Goal: Task Accomplishment & Management: Manage account settings

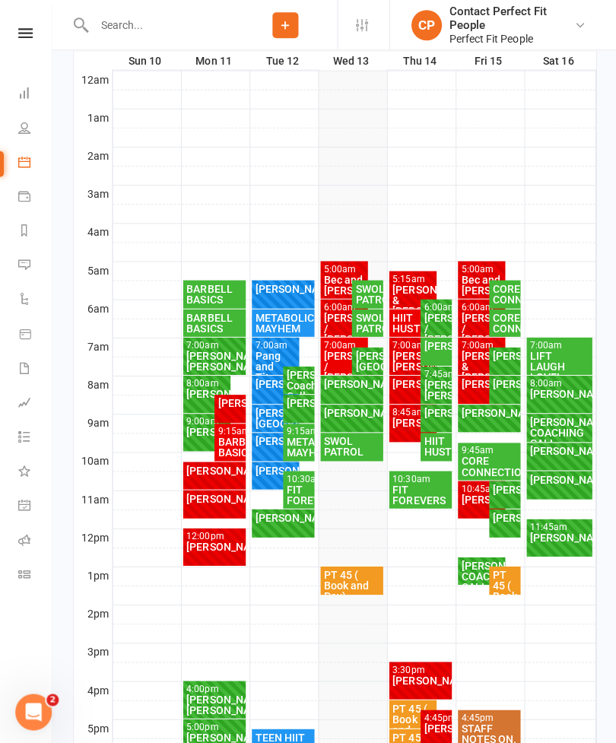
scroll to position [250, 0]
click at [397, 293] on div "[PERSON_NAME] & [PERSON_NAME]" at bounding box center [412, 301] width 42 height 32
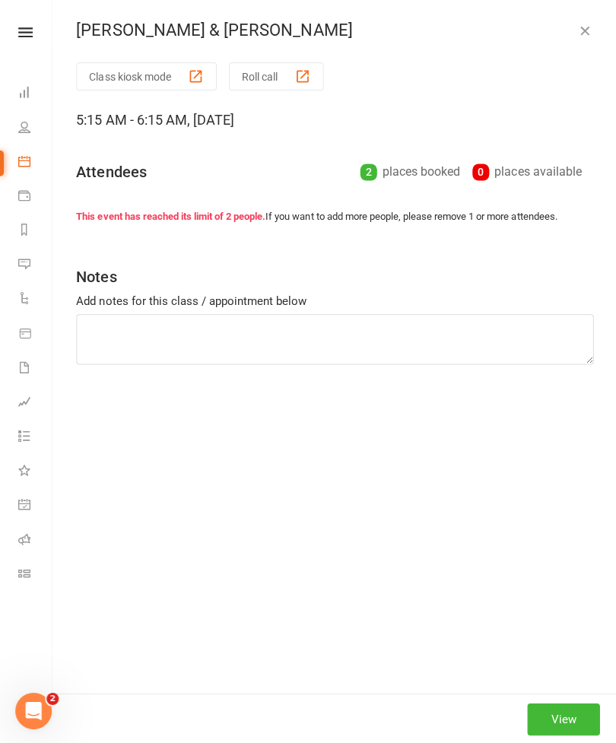
type textarea "Hack squats Reverse lunge high knee Flat DB press X4 BB RDL Seated row Standing…"
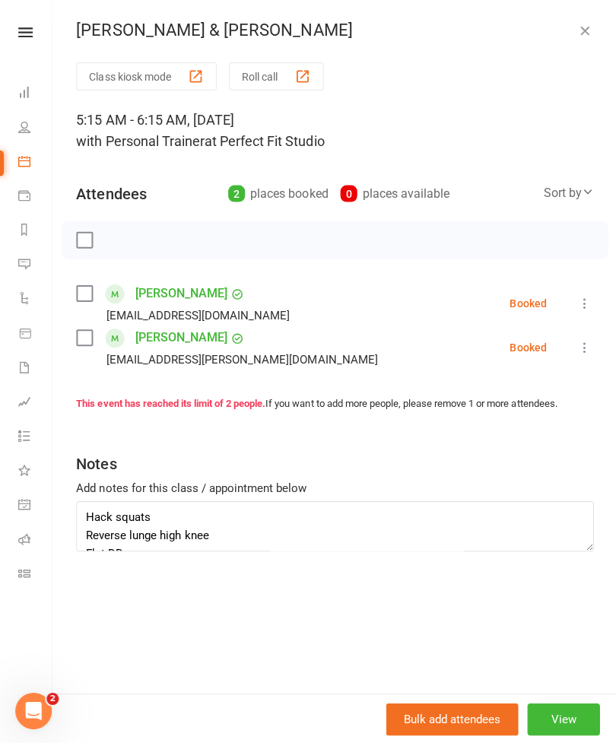
click at [157, 344] on link "[PERSON_NAME]" at bounding box center [181, 338] width 92 height 24
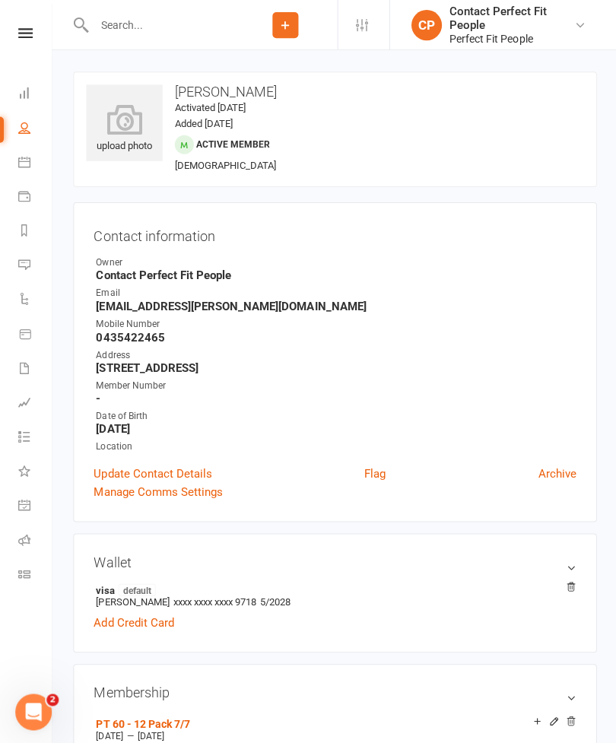
click at [33, 138] on link "People" at bounding box center [35, 129] width 34 height 34
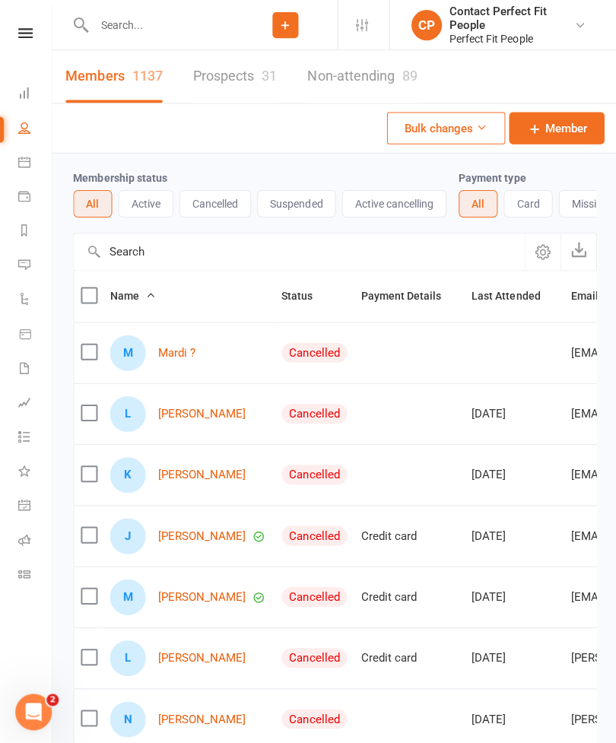
click at [27, 154] on link "Calendar" at bounding box center [35, 163] width 34 height 34
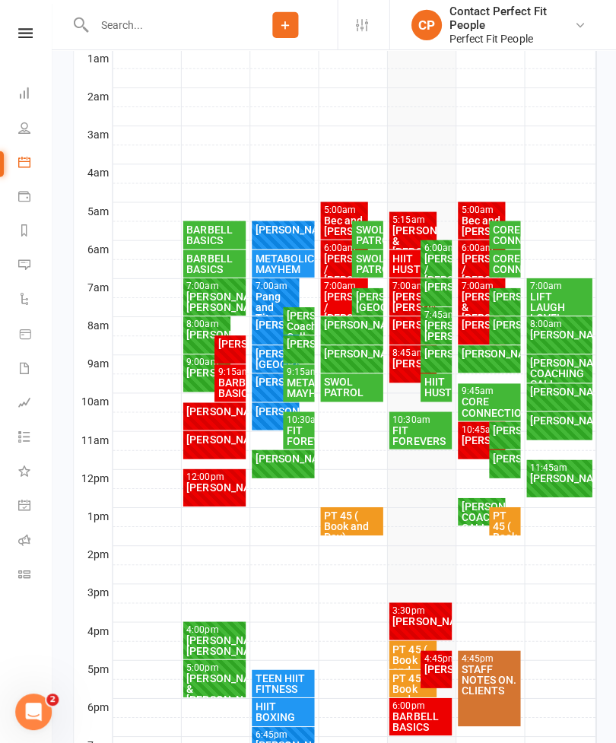
scroll to position [313, 0]
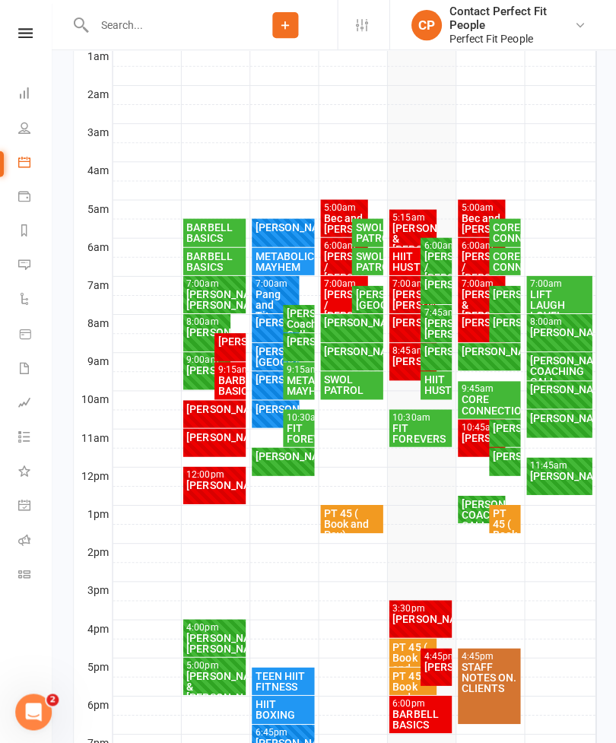
click at [404, 306] on div "[PERSON_NAME]/ [PERSON_NAME]" at bounding box center [412, 298] width 42 height 21
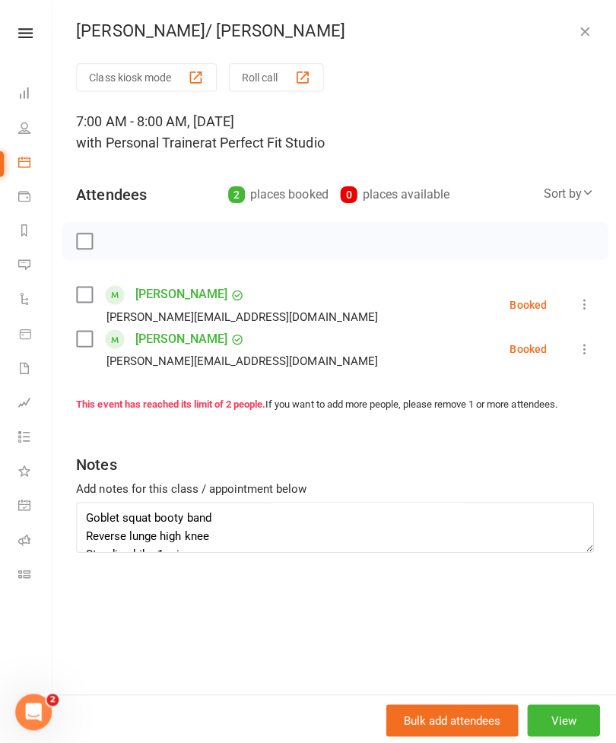
click at [578, 40] on button "button" at bounding box center [583, 31] width 18 height 18
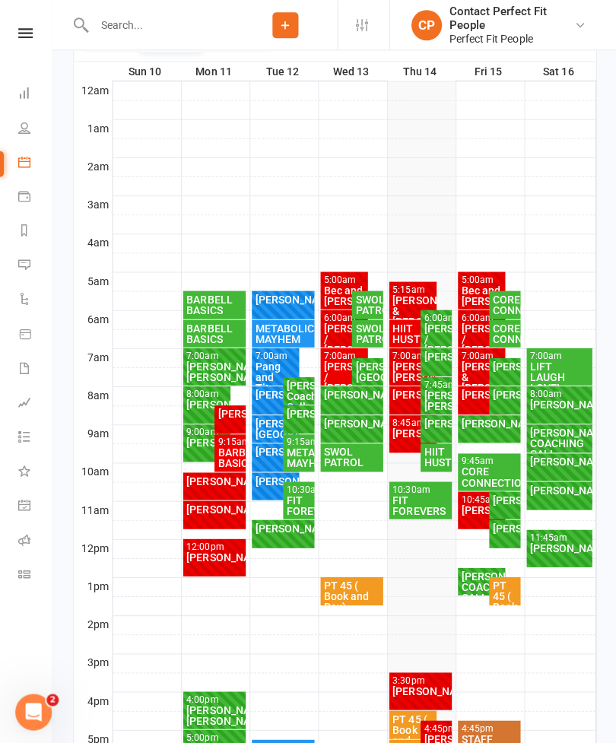
scroll to position [242, 0]
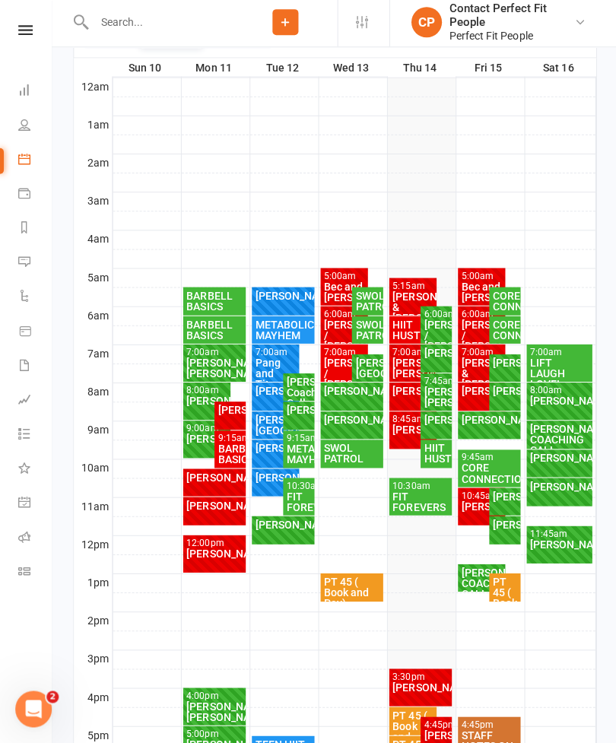
click at [414, 306] on div "[PERSON_NAME] & [PERSON_NAME]" at bounding box center [412, 309] width 42 height 32
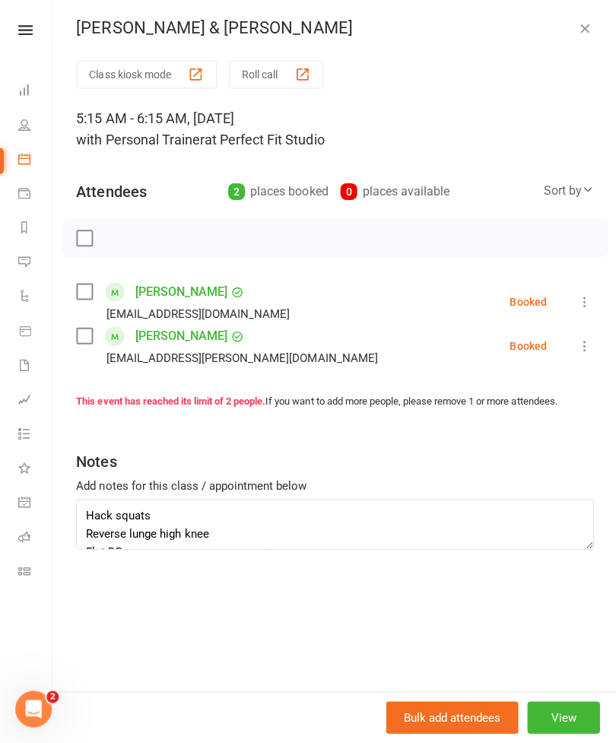
click at [583, 17] on div "[PERSON_NAME] & [PERSON_NAME] Class kiosk mode Roll call 5:15 AM - 6:15 AM, [DA…" at bounding box center [334, 371] width 564 height 743
click at [587, 27] on icon "button" at bounding box center [582, 31] width 15 height 15
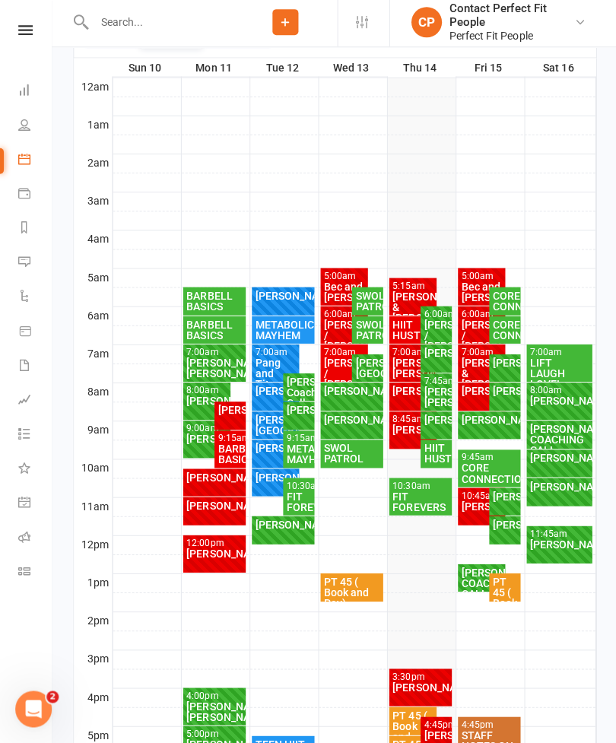
click at [438, 396] on div "[PERSON_NAME]/ [PERSON_NAME]" at bounding box center [434, 398] width 25 height 21
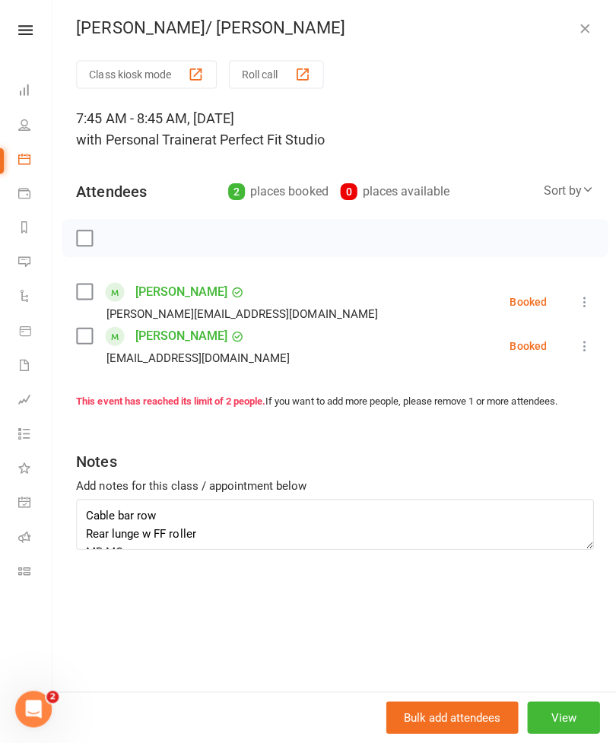
click at [582, 24] on icon "button" at bounding box center [582, 31] width 15 height 15
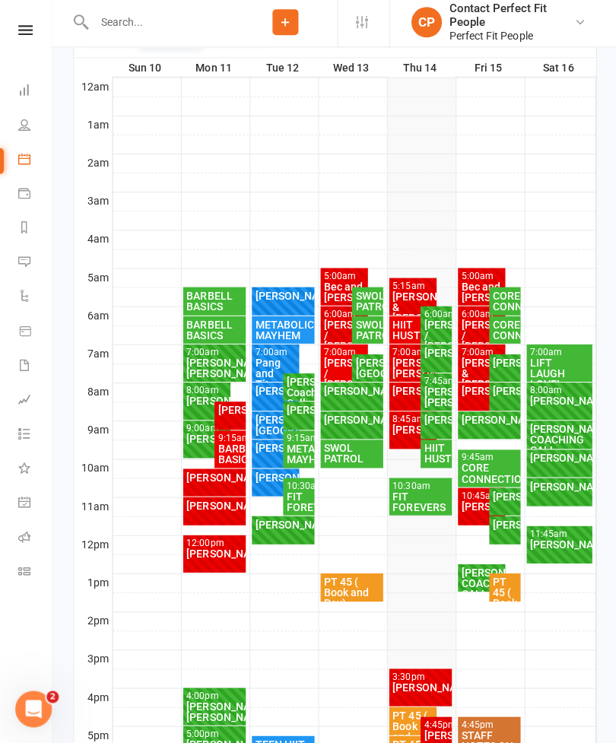
click at [399, 285] on div "5:15am - 6:15am" at bounding box center [412, 288] width 42 height 10
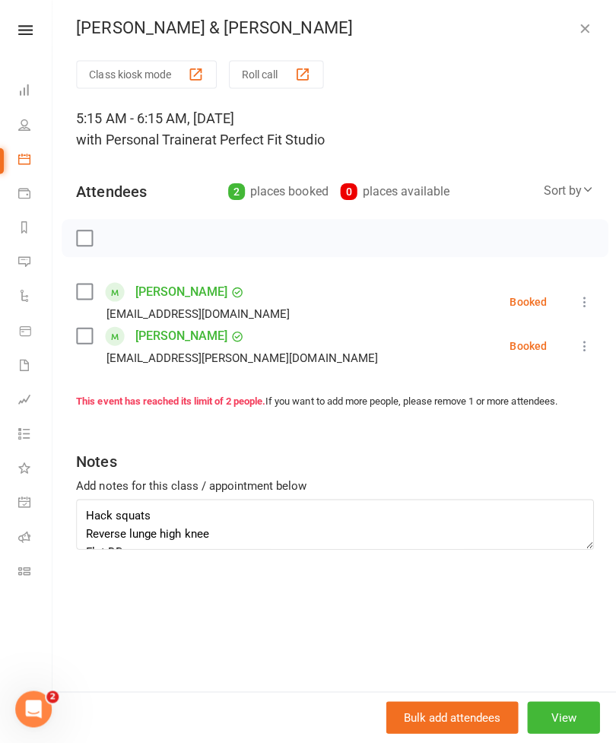
click at [155, 288] on link "[PERSON_NAME]" at bounding box center [181, 293] width 92 height 24
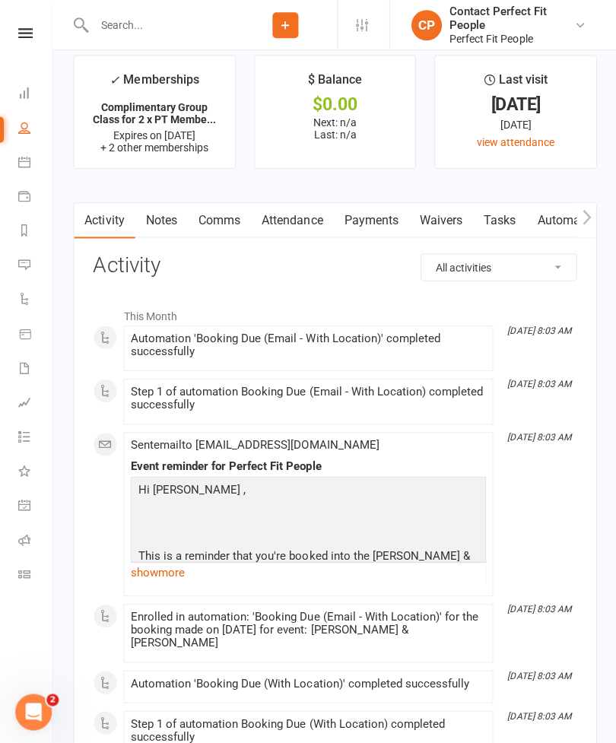
scroll to position [2002, 0]
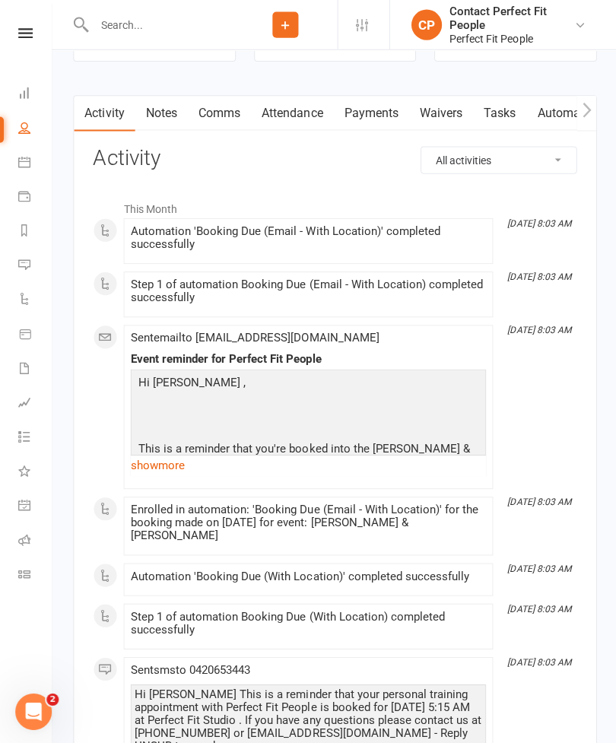
click at [164, 114] on link "Notes" at bounding box center [161, 113] width 52 height 35
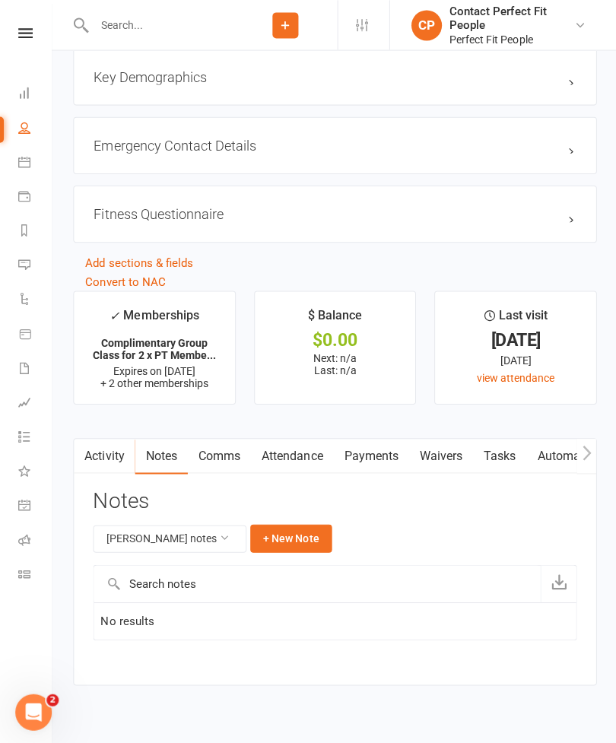
scroll to position [1661, 0]
click at [14, 115] on li "People" at bounding box center [25, 129] width 51 height 34
click at [25, 125] on icon at bounding box center [24, 127] width 12 height 12
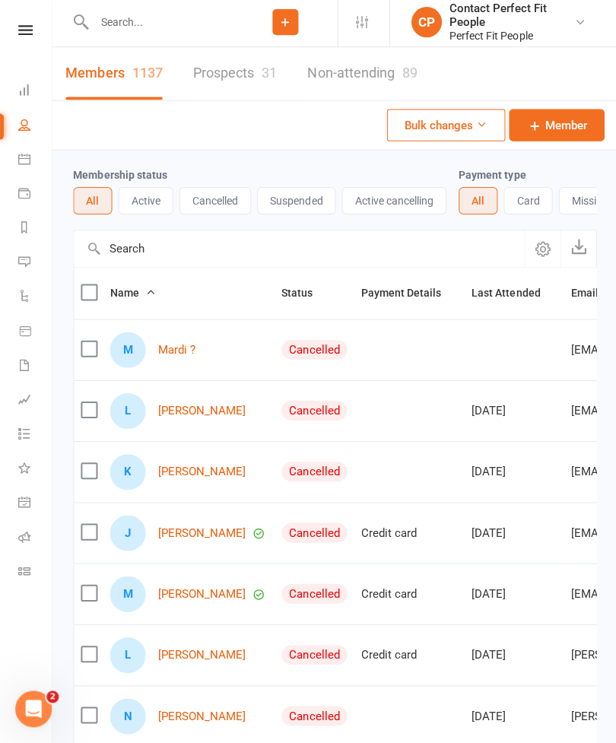
click at [8, 166] on li "Calendar" at bounding box center [25, 163] width 51 height 34
click at [8, 161] on li "Calendar" at bounding box center [25, 163] width 51 height 34
click at [21, 166] on link "Calendar" at bounding box center [35, 163] width 34 height 34
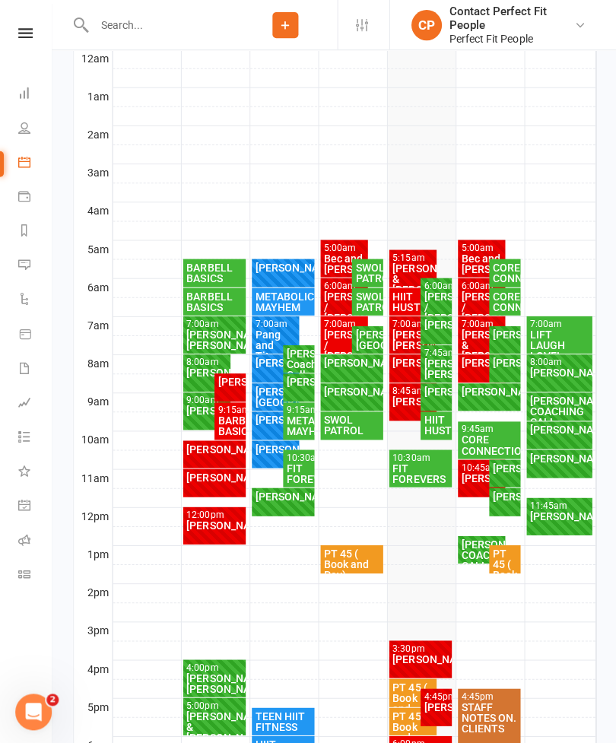
click at [399, 263] on div "[PERSON_NAME] & [PERSON_NAME]" at bounding box center [412, 278] width 42 height 32
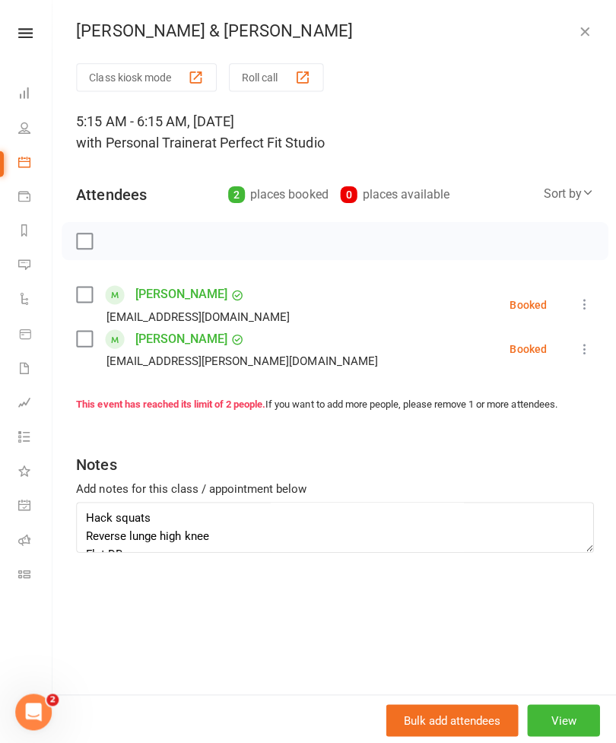
click at [172, 341] on link "[PERSON_NAME]" at bounding box center [181, 338] width 92 height 24
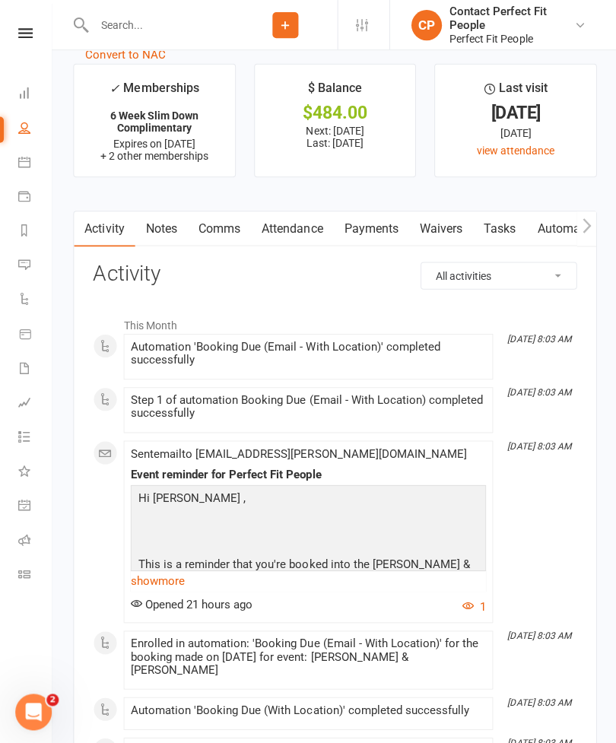
click at [157, 240] on link "Notes" at bounding box center [161, 228] width 52 height 35
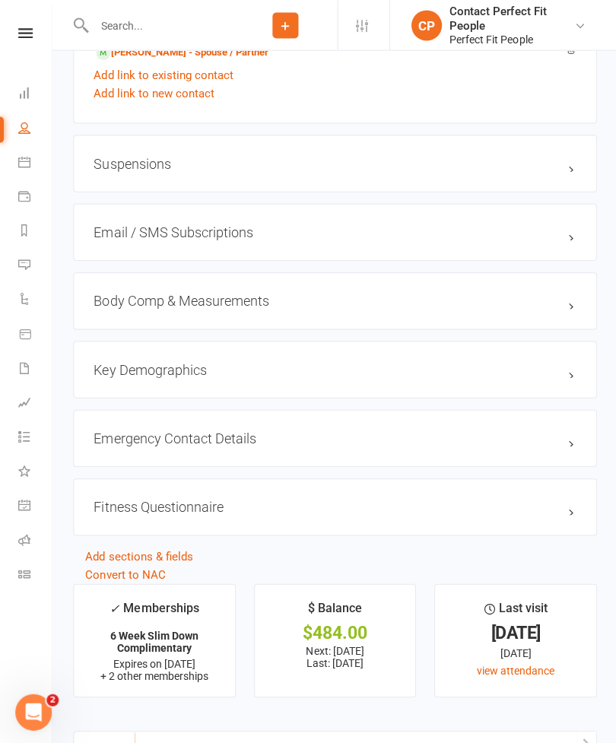
scroll to position [1391, 0]
click at [30, 158] on icon at bounding box center [24, 161] width 12 height 12
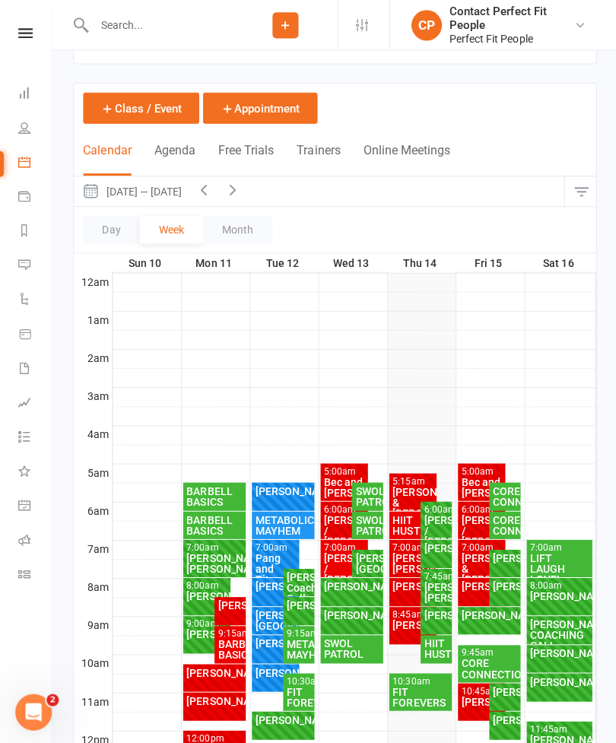
scroll to position [52, 0]
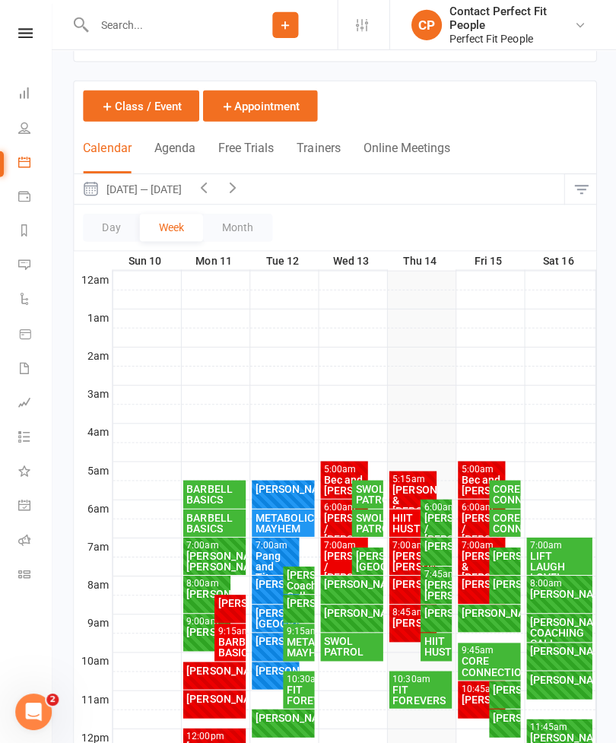
click at [211, 186] on icon "button" at bounding box center [203, 187] width 17 height 17
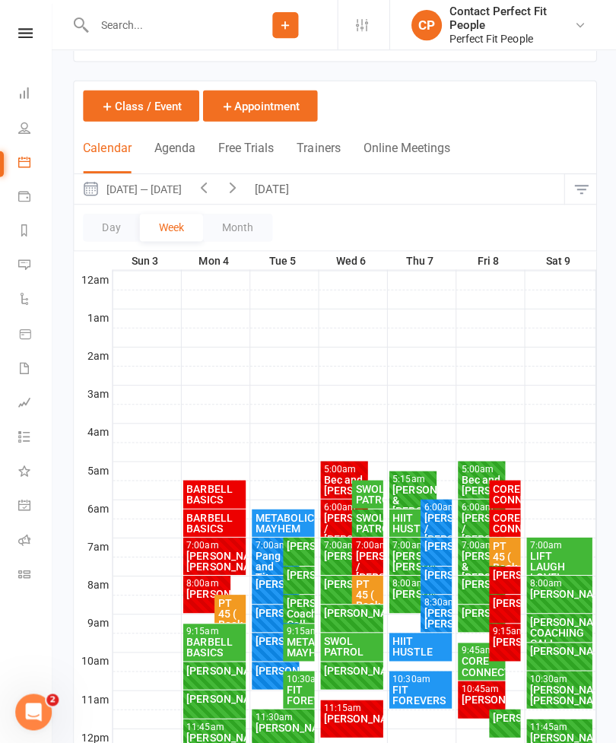
click at [414, 467] on div at bounding box center [354, 469] width 482 height 18
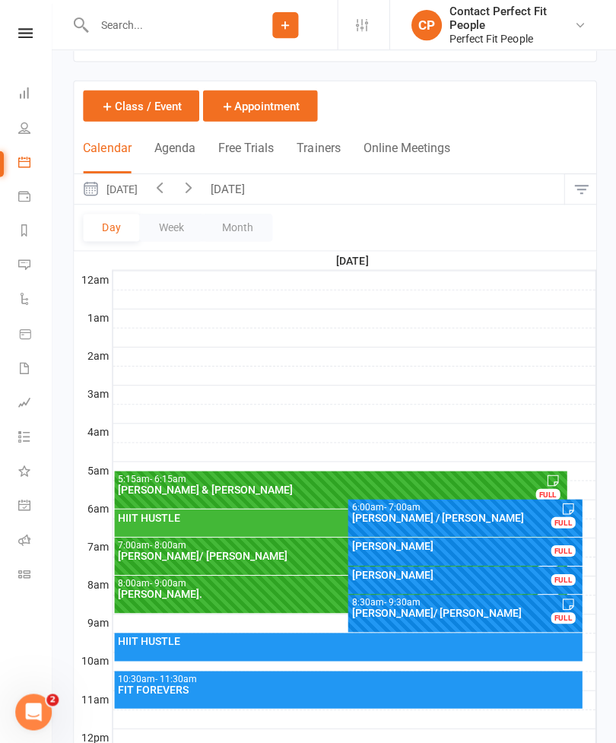
click at [482, 487] on div "[PERSON_NAME] & [PERSON_NAME]" at bounding box center [339, 487] width 445 height 11
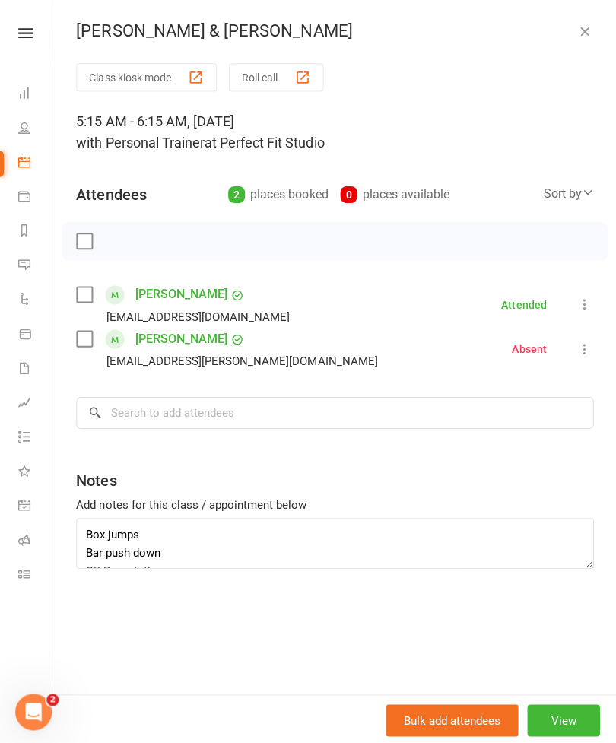
scroll to position [0, 0]
click at [582, 38] on icon "button" at bounding box center [582, 31] width 15 height 15
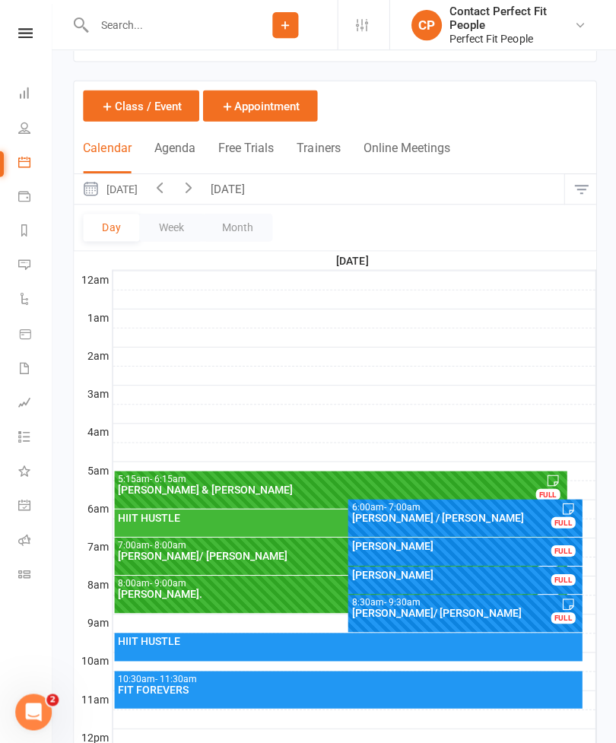
click at [167, 187] on icon "button" at bounding box center [159, 186] width 17 height 17
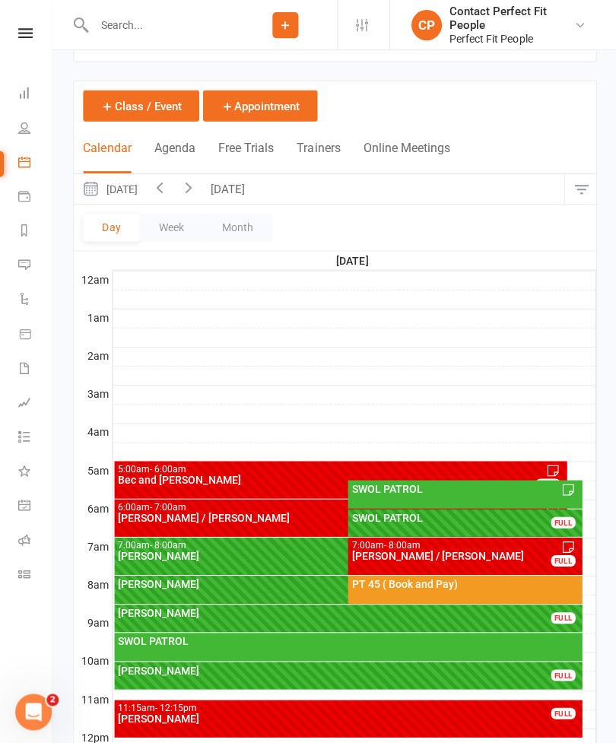
click at [155, 239] on button "Week" at bounding box center [170, 226] width 63 height 27
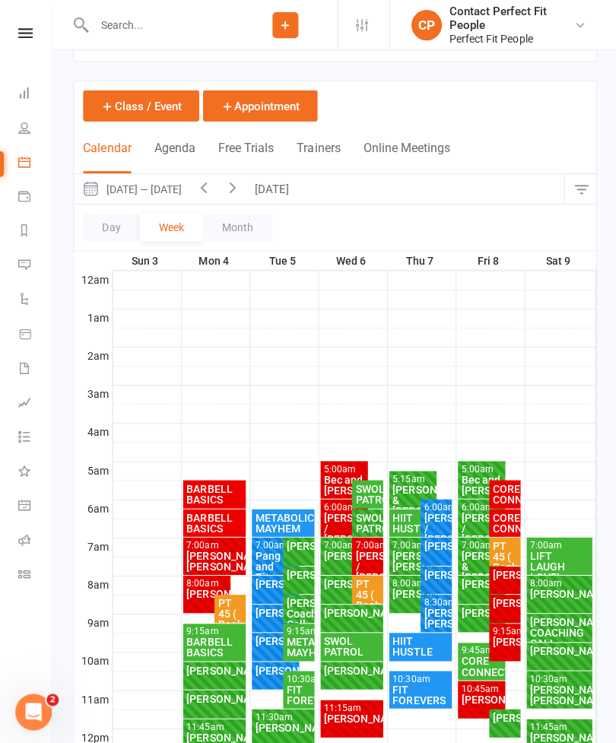
click at [208, 189] on icon "button" at bounding box center [203, 186] width 17 height 17
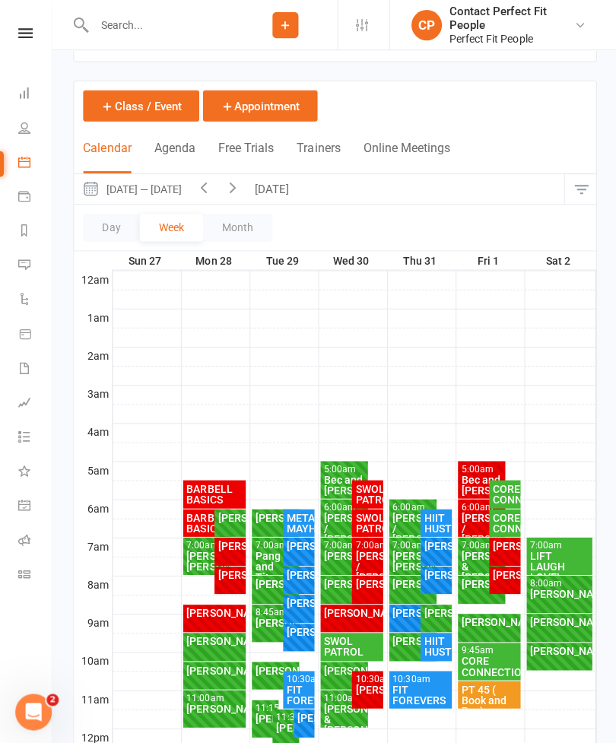
click at [218, 196] on button "button" at bounding box center [203, 188] width 29 height 30
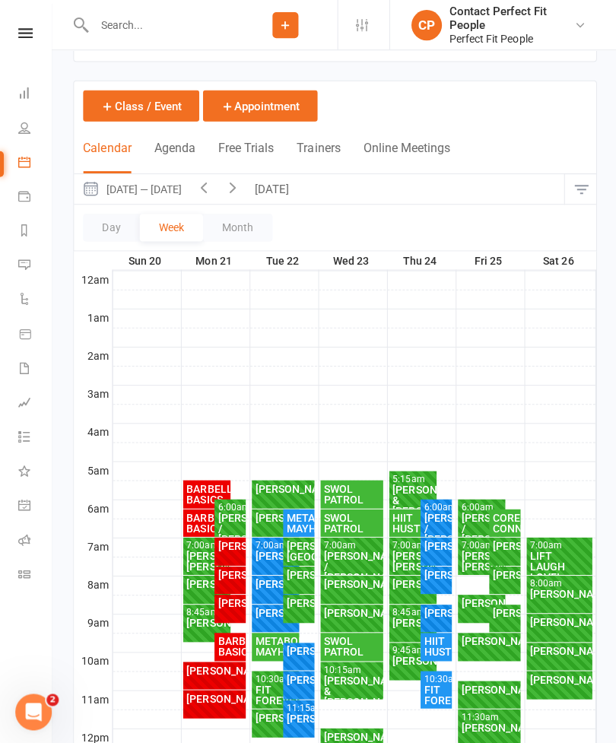
click at [410, 486] on div "[PERSON_NAME] & [PERSON_NAME]" at bounding box center [412, 498] width 42 height 32
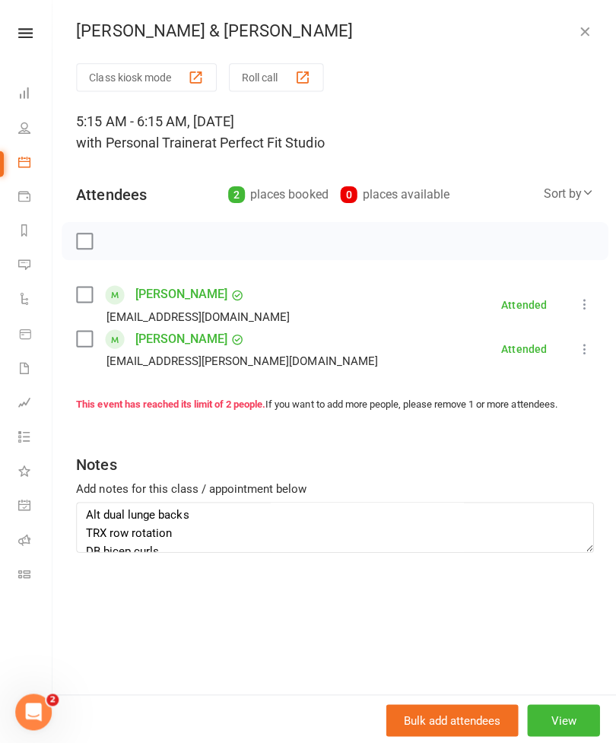
scroll to position [154, 0]
click at [585, 36] on icon "button" at bounding box center [582, 31] width 15 height 15
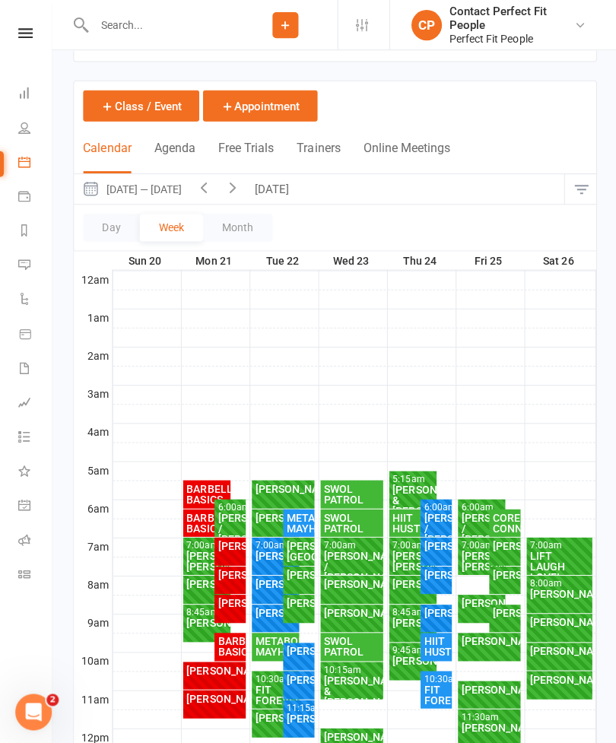
click at [211, 187] on icon "button" at bounding box center [203, 186] width 17 height 17
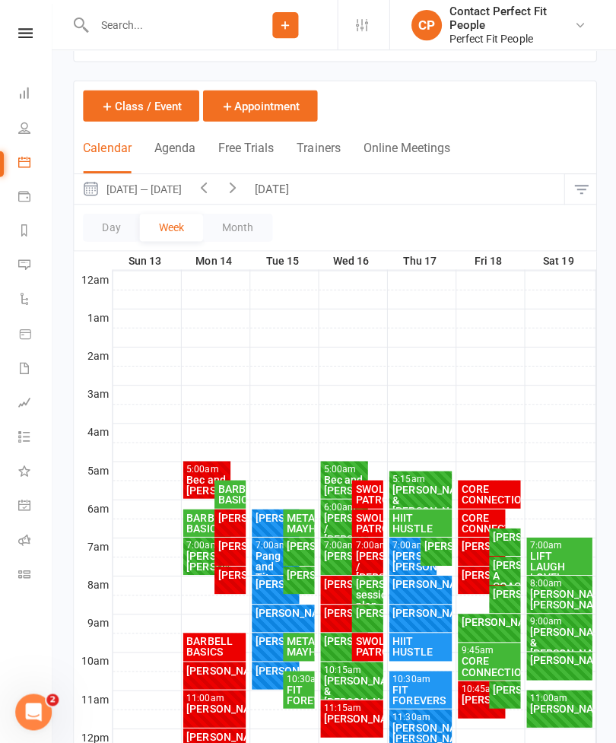
click at [423, 493] on div "[PERSON_NAME] & [PERSON_NAME]" at bounding box center [419, 498] width 57 height 32
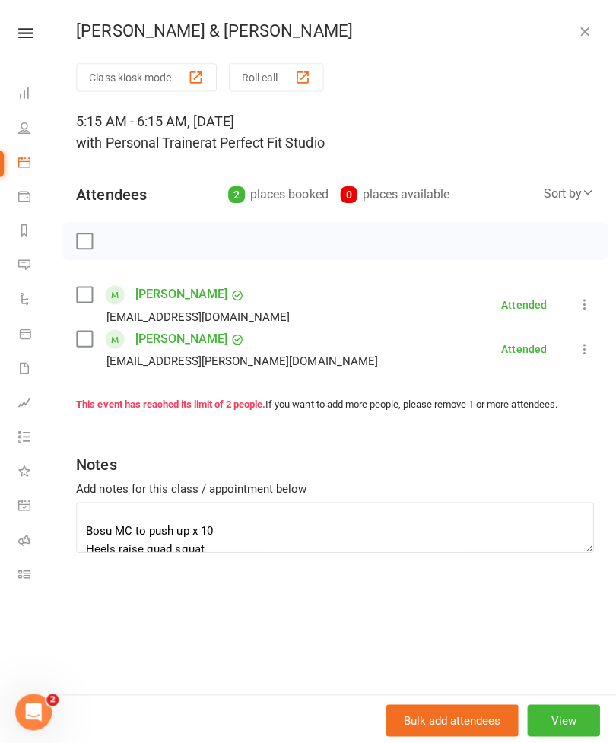
scroll to position [191, 0]
click at [587, 33] on icon "button" at bounding box center [582, 31] width 15 height 15
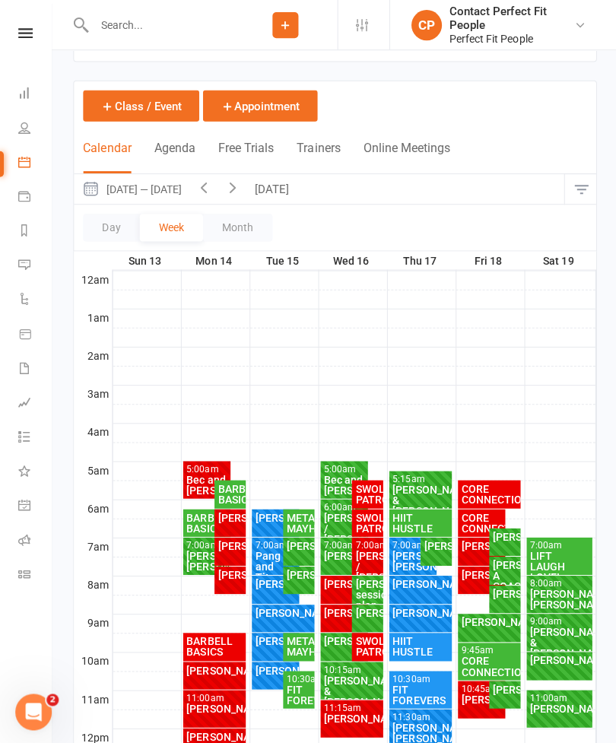
click at [213, 201] on button "button" at bounding box center [203, 188] width 29 height 30
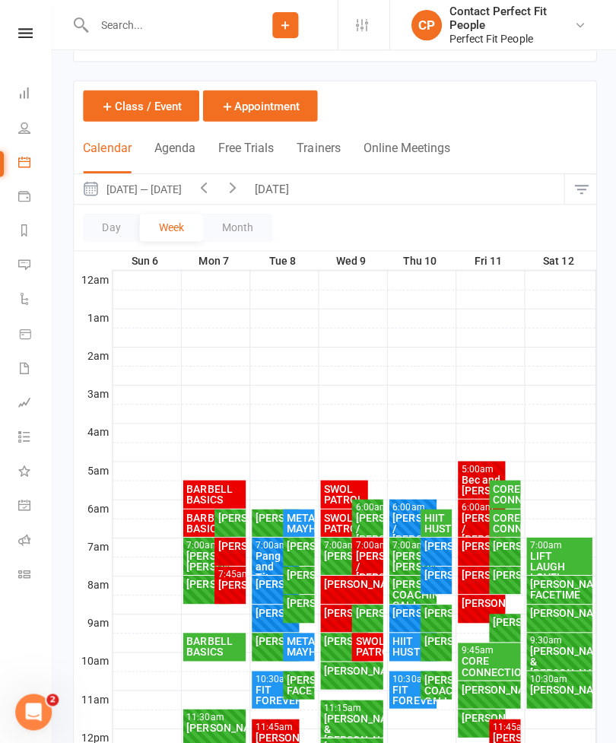
click at [209, 194] on icon "button" at bounding box center [203, 186] width 17 height 17
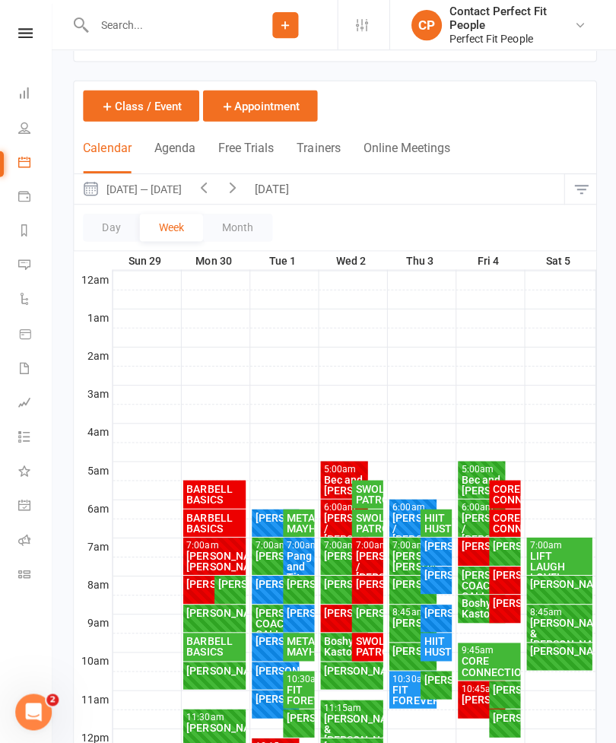
click at [281, 186] on button "[DATE]" at bounding box center [272, 188] width 53 height 30
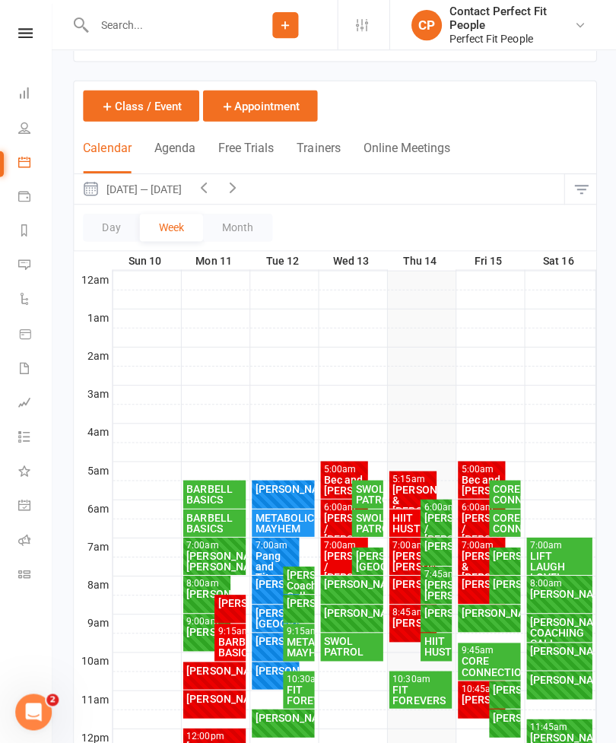
click at [413, 489] on div "[PERSON_NAME] & [PERSON_NAME]" at bounding box center [412, 498] width 42 height 32
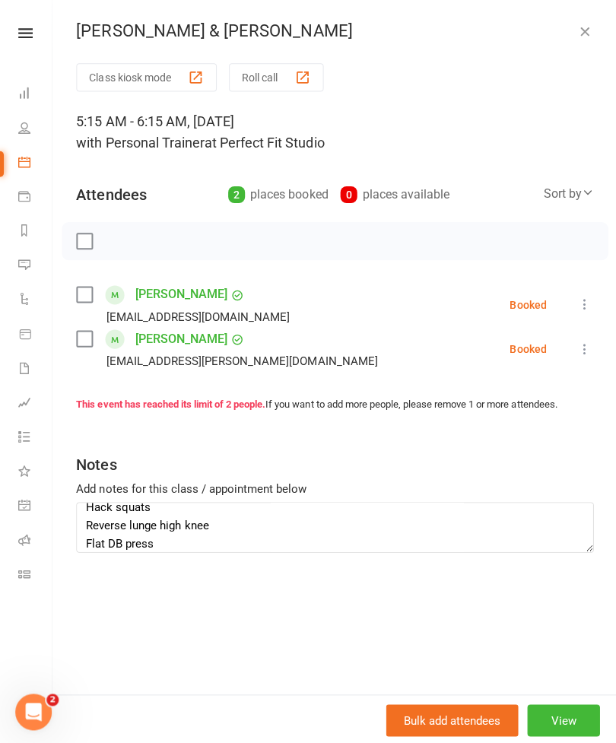
scroll to position [10, 0]
click at [577, 27] on icon "button" at bounding box center [582, 31] width 15 height 15
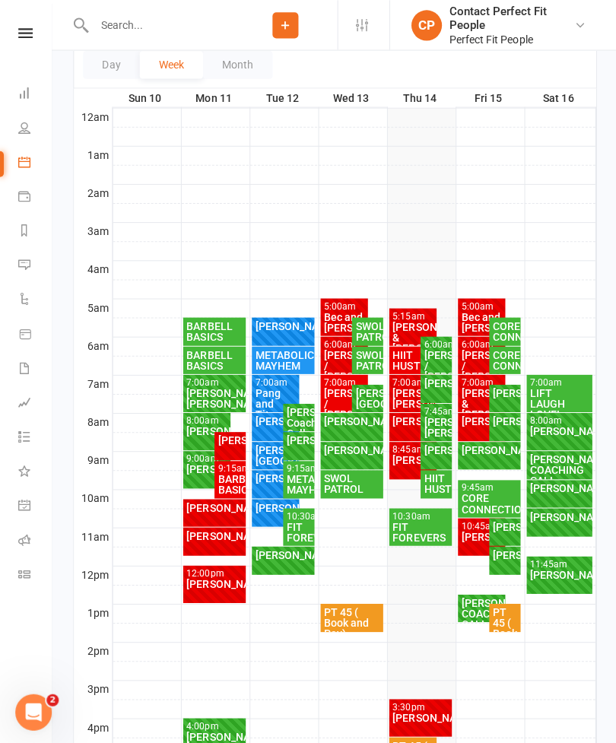
scroll to position [217, 0]
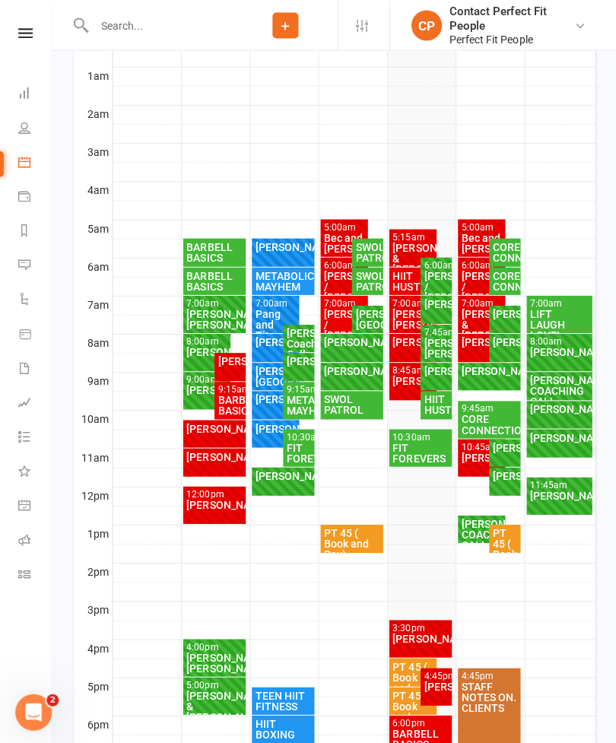
click at [472, 346] on div "[PERSON_NAME]" at bounding box center [480, 340] width 42 height 11
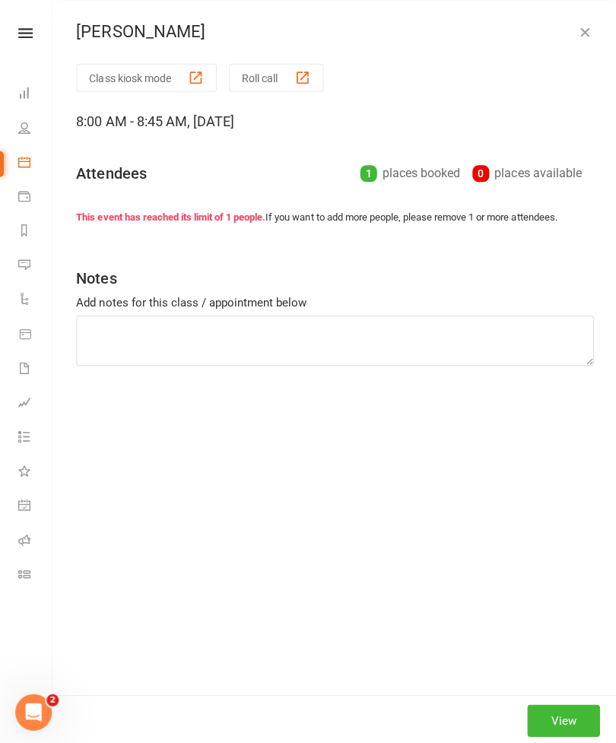
scroll to position [294, 0]
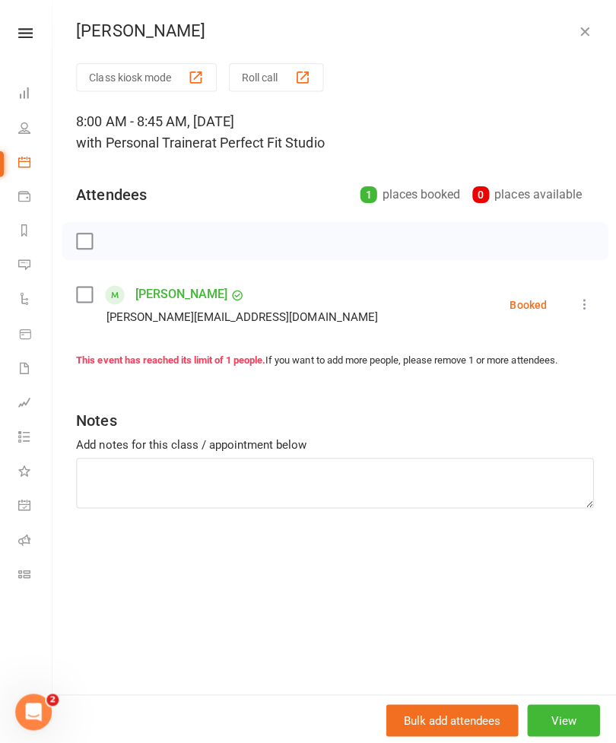
click at [582, 35] on icon "button" at bounding box center [582, 31] width 15 height 15
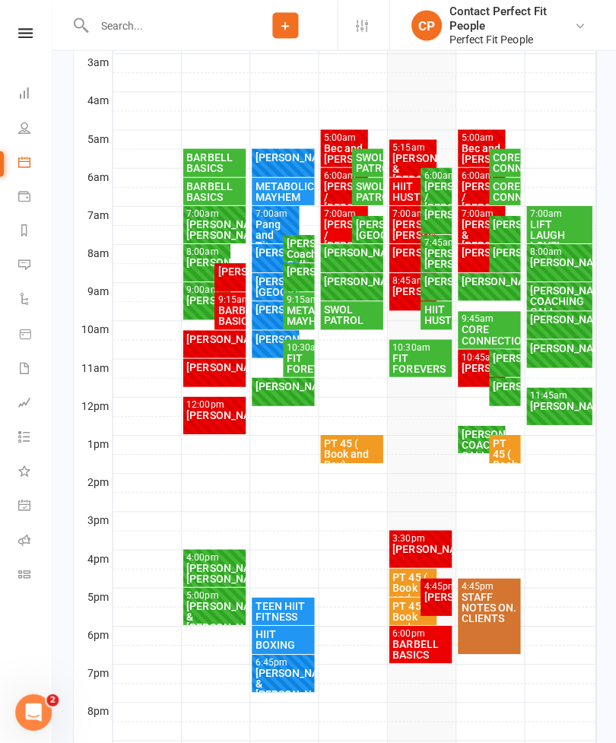
scroll to position [386, 0]
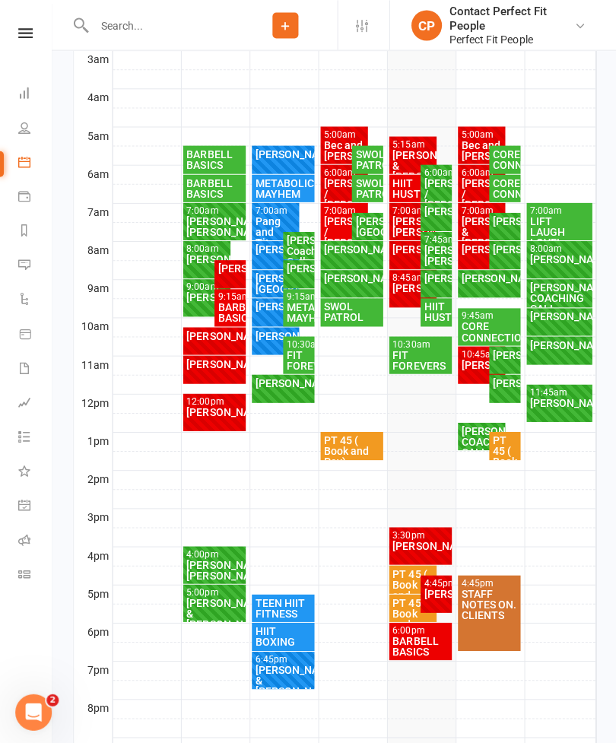
click at [442, 593] on div "[PERSON_NAME]" at bounding box center [434, 592] width 25 height 11
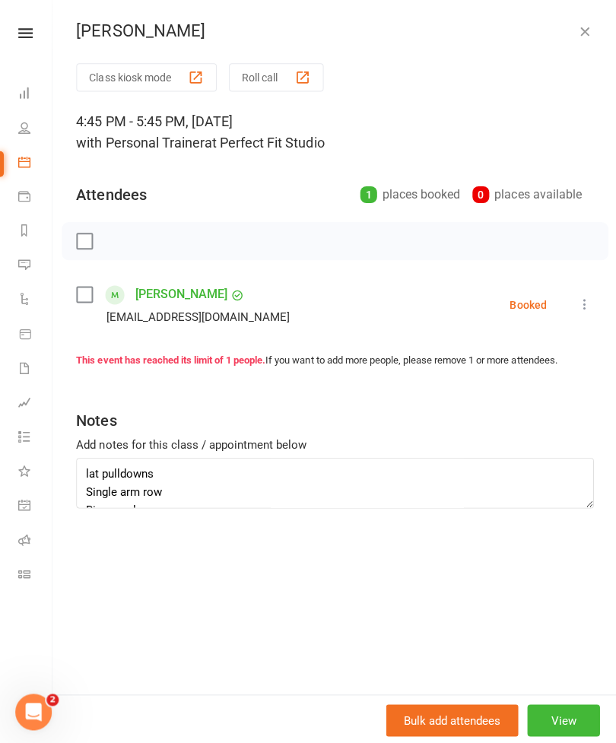
scroll to position [-2, 0]
click at [580, 29] on icon "button" at bounding box center [582, 31] width 15 height 15
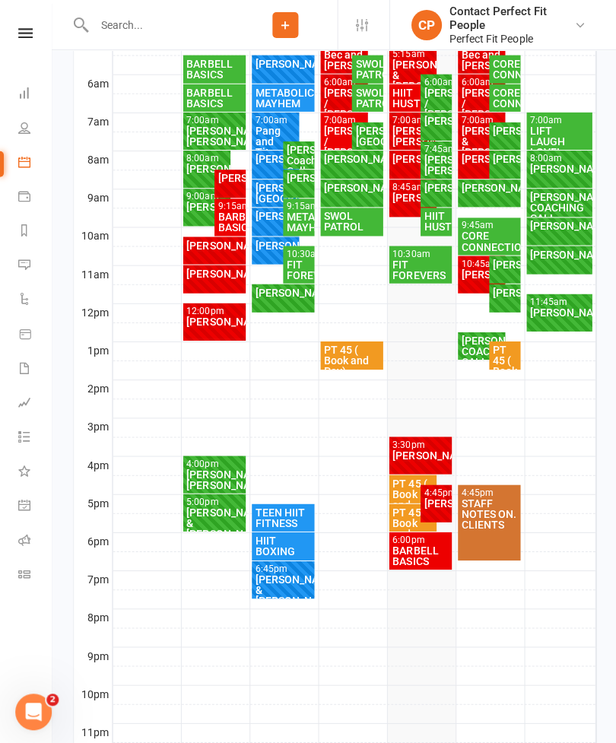
click at [427, 549] on div "BARBELL BASICS" at bounding box center [419, 553] width 57 height 21
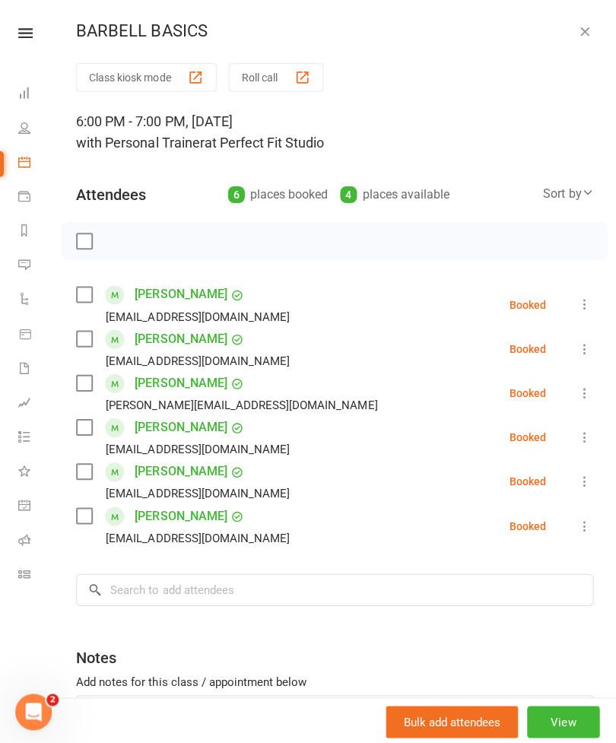
click at [580, 32] on icon "button" at bounding box center [582, 31] width 15 height 15
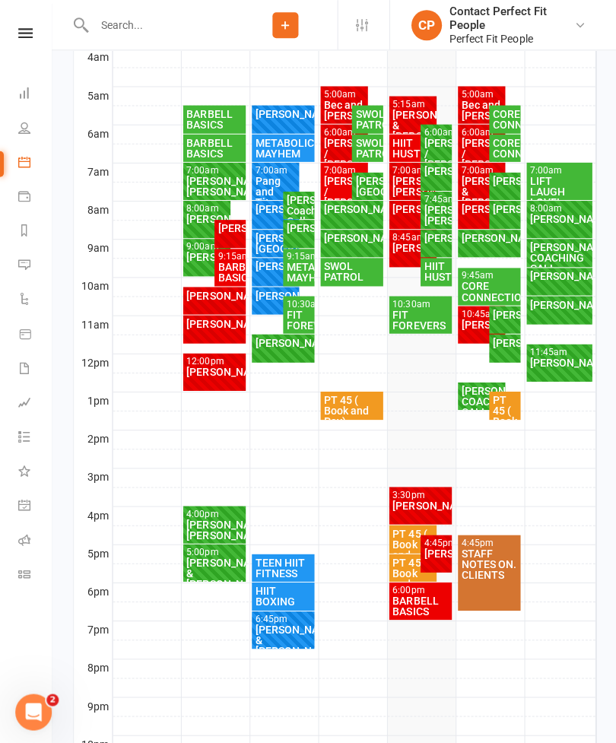
scroll to position [425, 0]
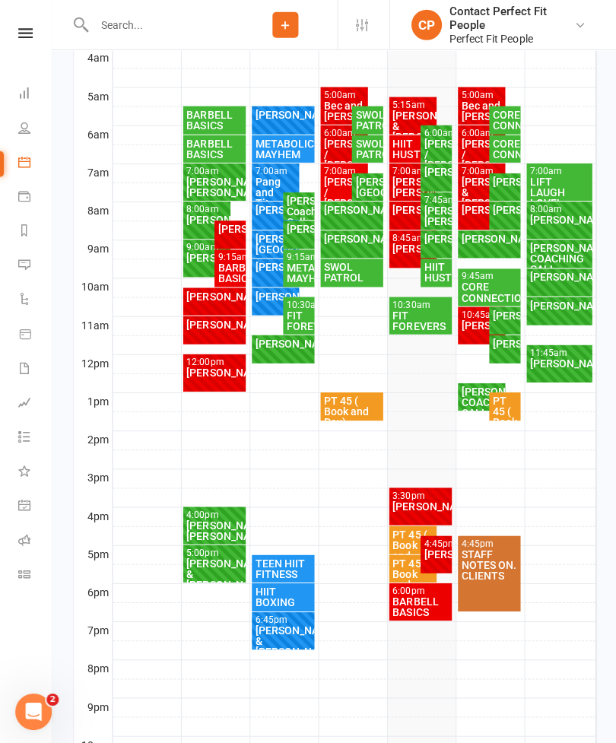
click at [428, 596] on div "BARBELL BASICS" at bounding box center [419, 604] width 57 height 21
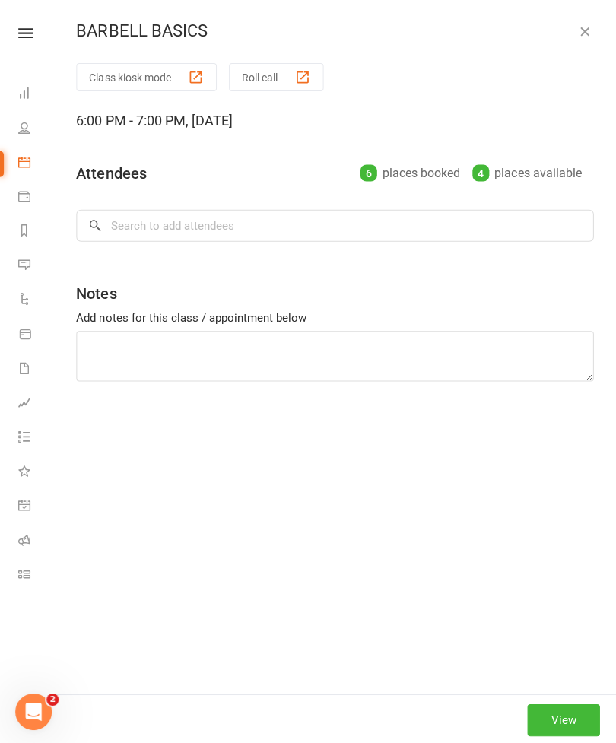
scroll to position [426, 0]
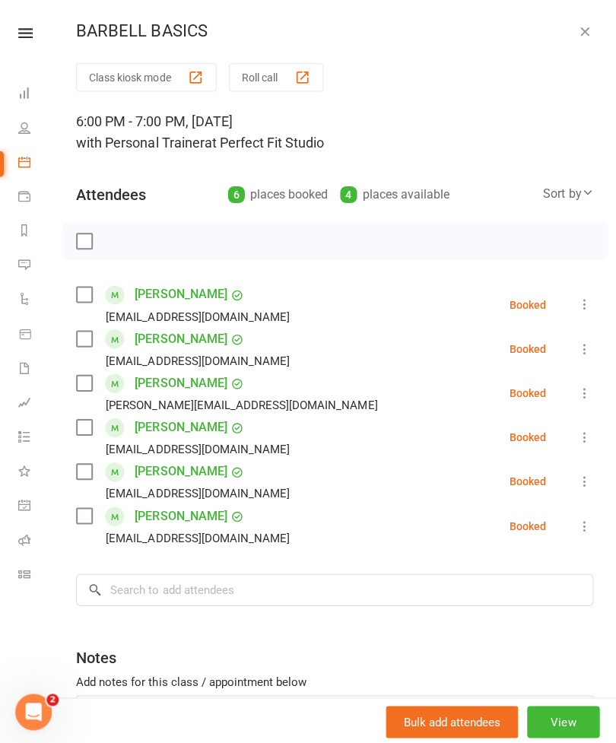
click at [584, 28] on icon "button" at bounding box center [582, 31] width 15 height 15
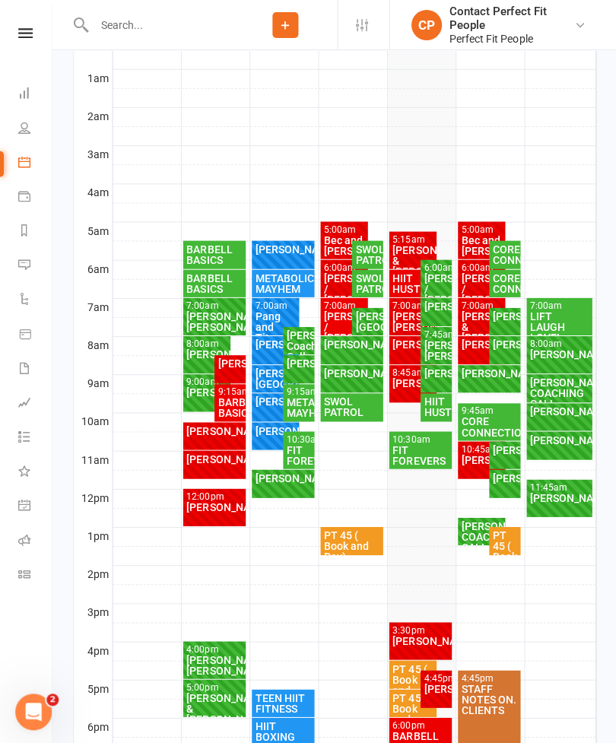
scroll to position [289, 0]
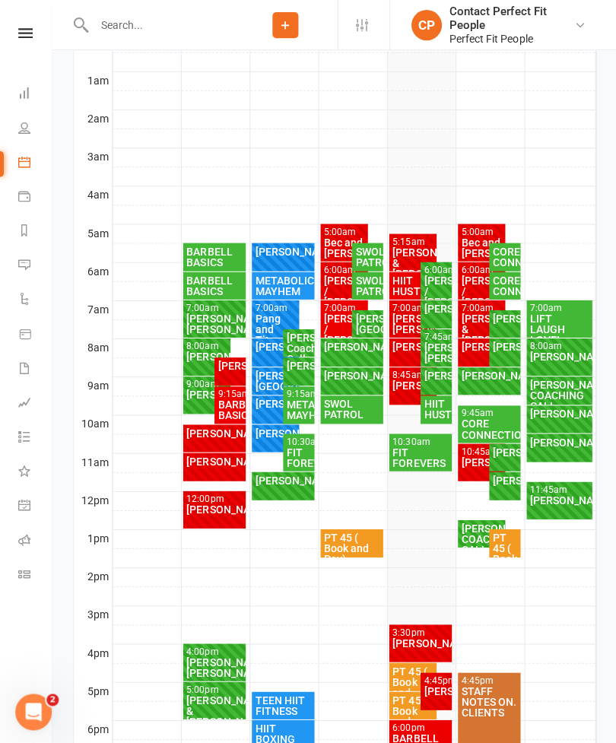
click at [409, 281] on div "HIIT HUSTLE" at bounding box center [412, 284] width 42 height 21
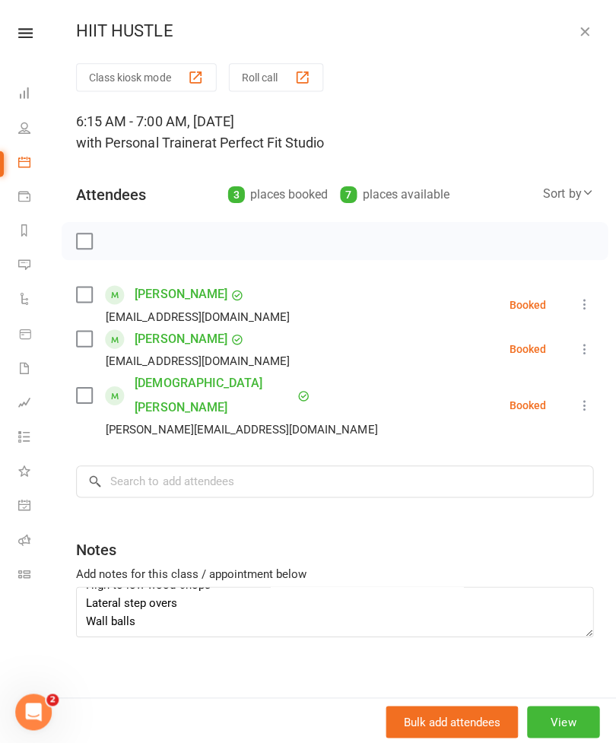
scroll to position [146, 0]
click at [583, 39] on button "button" at bounding box center [583, 31] width 18 height 18
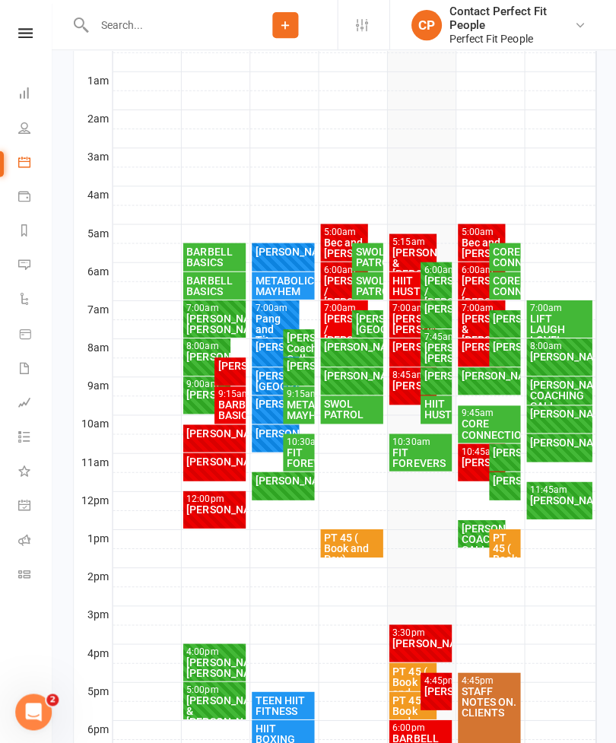
click at [326, 316] on div "[PERSON_NAME] / [PERSON_NAME]" at bounding box center [344, 328] width 42 height 32
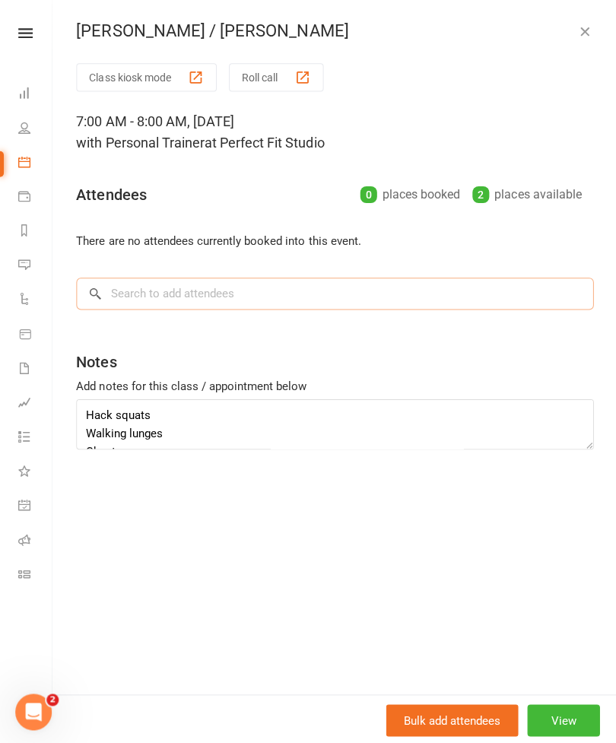
click at [464, 297] on input "search" at bounding box center [334, 293] width 516 height 32
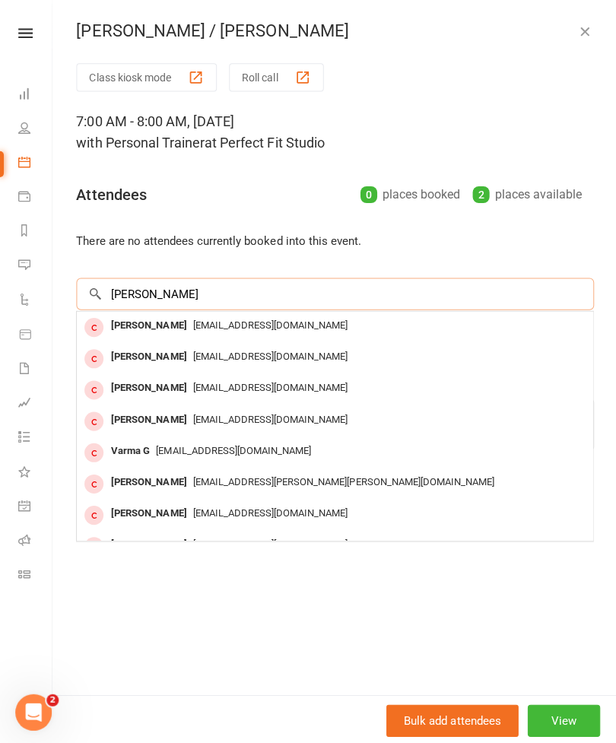
type input "[PERSON_NAME]"
click at [132, 325] on div "[PERSON_NAME]" at bounding box center [148, 324] width 87 height 22
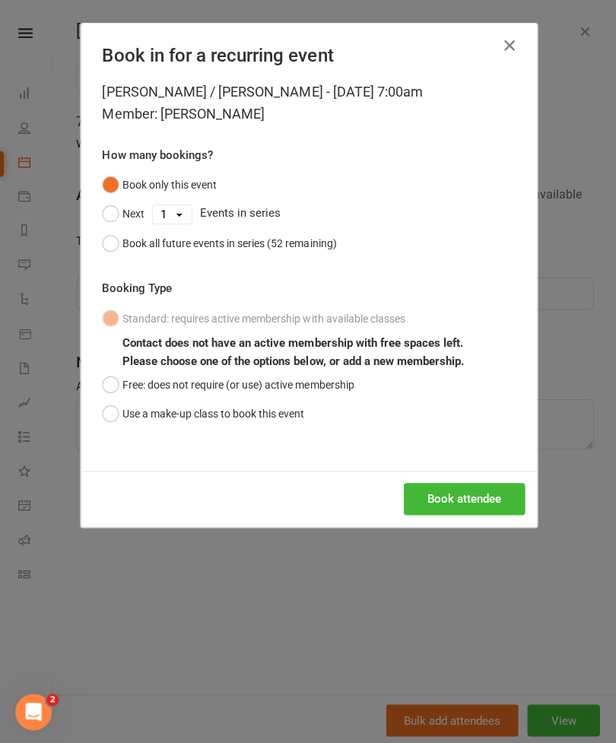
click at [475, 504] on button "Book attendee" at bounding box center [462, 498] width 121 height 32
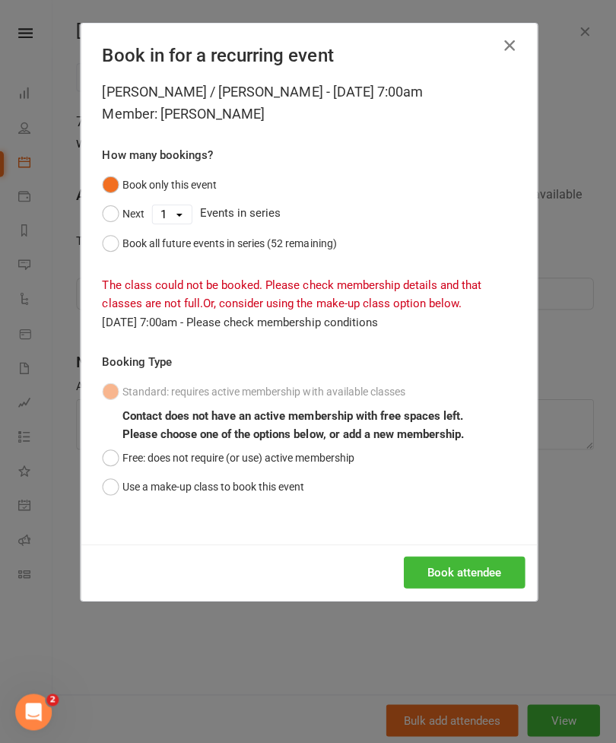
click at [504, 96] on div "[PERSON_NAME] / [PERSON_NAME] - [DATE] 7:00am Member: [PERSON_NAME]" at bounding box center [308, 102] width 412 height 43
click at [499, 57] on button "button" at bounding box center [508, 45] width 24 height 24
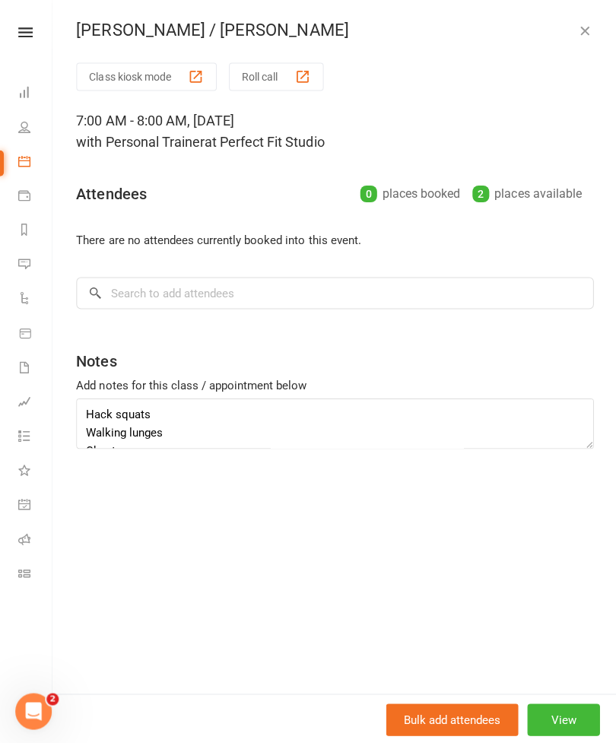
scroll to position [335, 0]
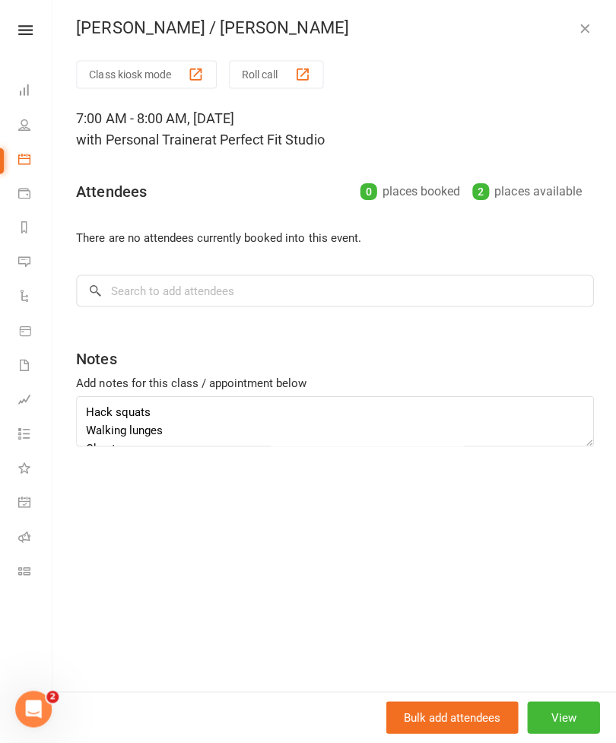
click at [584, 26] on icon "button" at bounding box center [582, 31] width 15 height 15
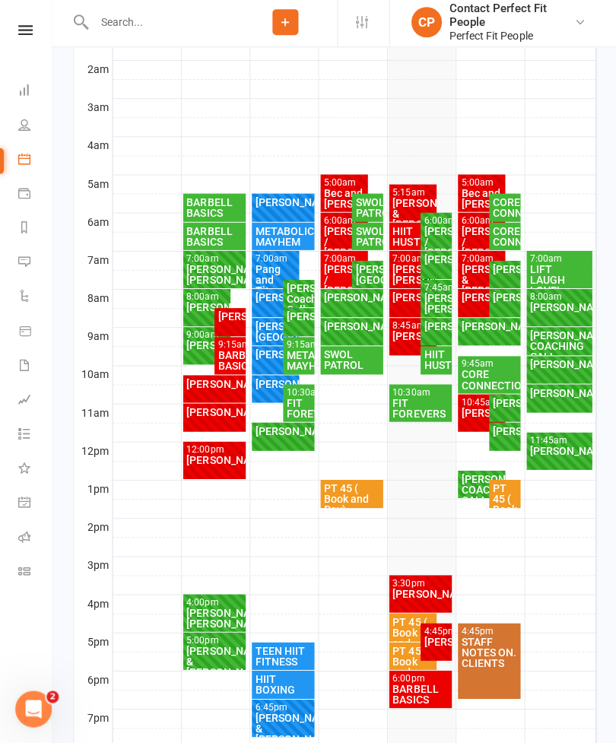
click at [327, 228] on div "[PERSON_NAME] / [PERSON_NAME]" at bounding box center [344, 244] width 42 height 32
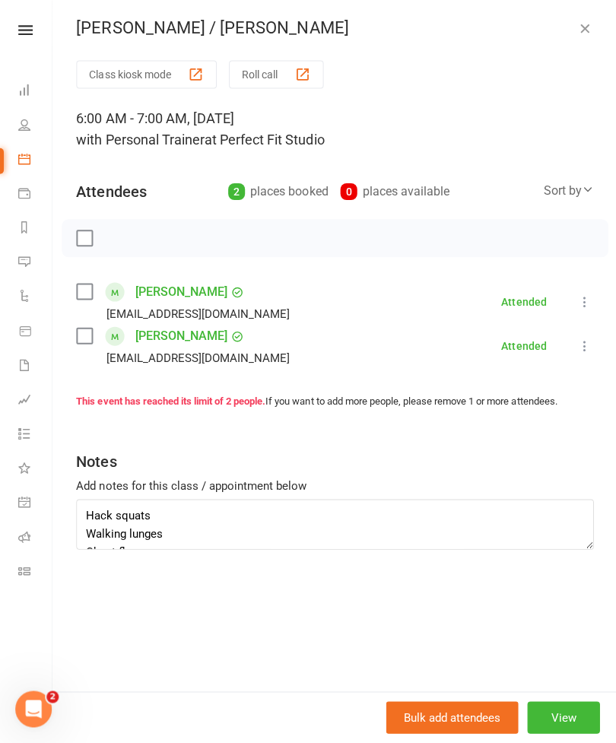
click at [585, 29] on icon "button" at bounding box center [582, 31] width 15 height 15
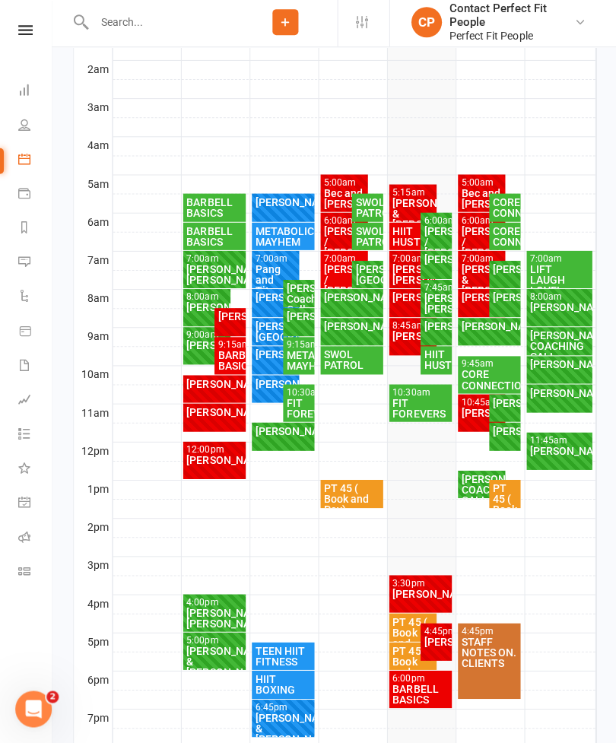
click at [329, 190] on div "Bec and [PERSON_NAME]" at bounding box center [344, 200] width 42 height 21
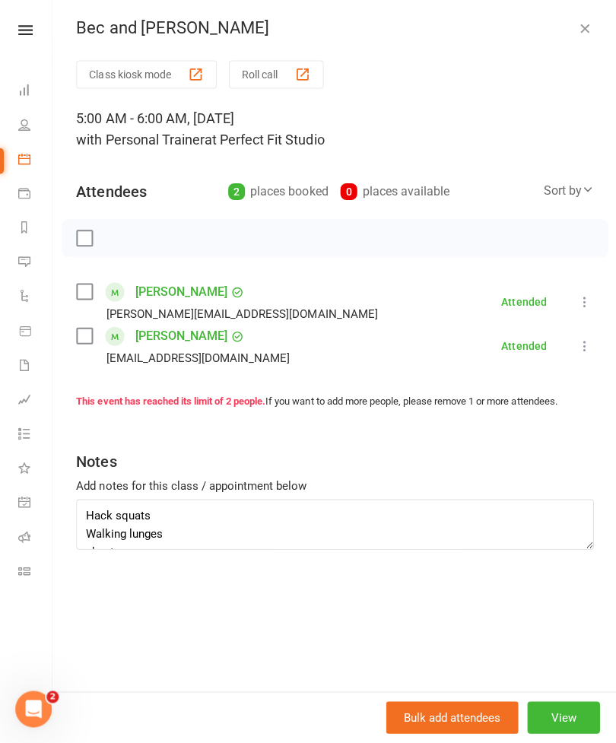
click at [589, 22] on button "button" at bounding box center [583, 31] width 18 height 18
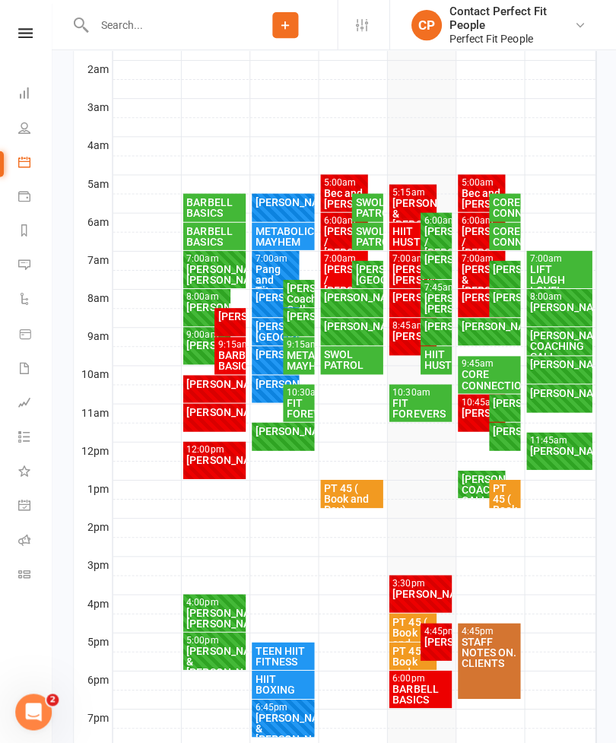
scroll to position [336, 0]
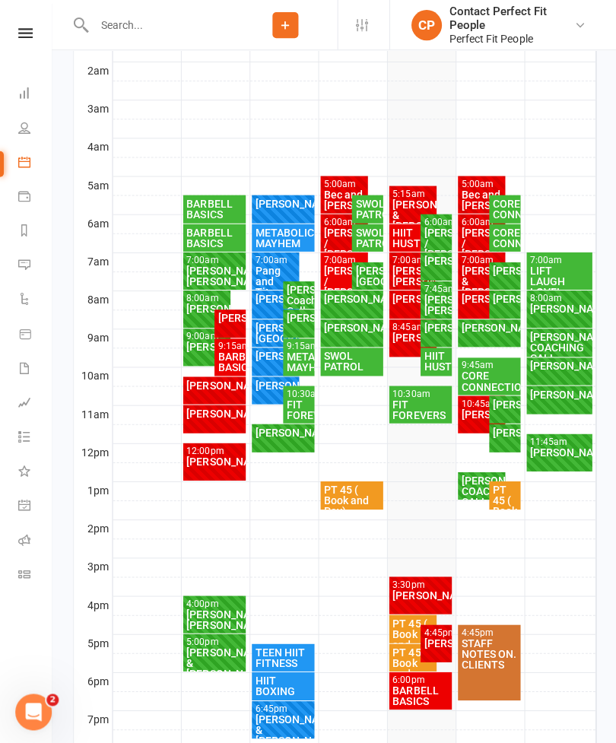
click at [413, 206] on div "[PERSON_NAME] & [PERSON_NAME]" at bounding box center [412, 215] width 42 height 32
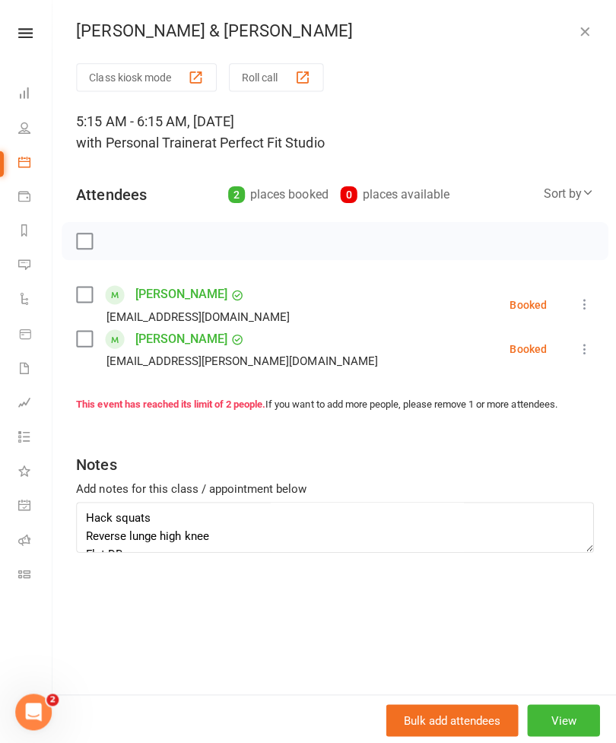
click at [574, 41] on div "[PERSON_NAME] & [PERSON_NAME] Class kiosk mode Roll call 5:15 AM - 6:15 AM, [DA…" at bounding box center [334, 371] width 564 height 743
click at [606, 21] on div "[PERSON_NAME] & [PERSON_NAME]" at bounding box center [334, 31] width 564 height 20
click at [578, 40] on button "button" at bounding box center [583, 31] width 18 height 18
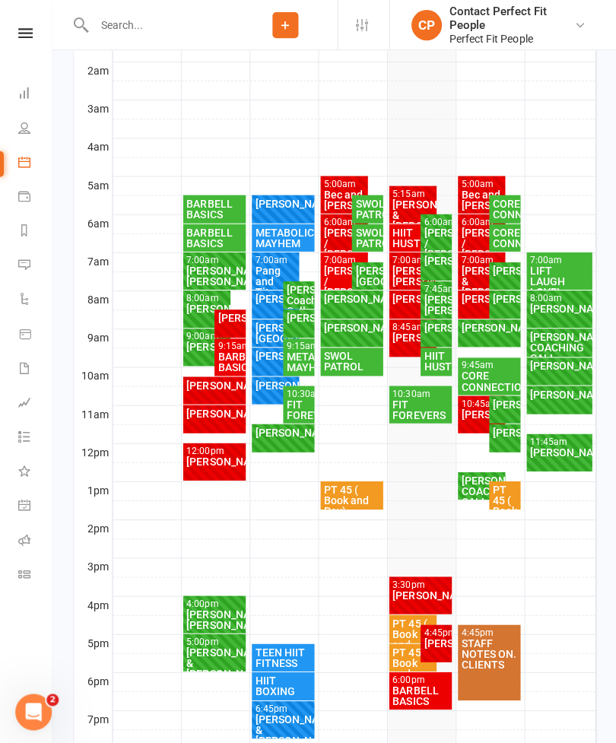
click at [412, 202] on div "[PERSON_NAME] & [PERSON_NAME]" at bounding box center [412, 215] width 42 height 32
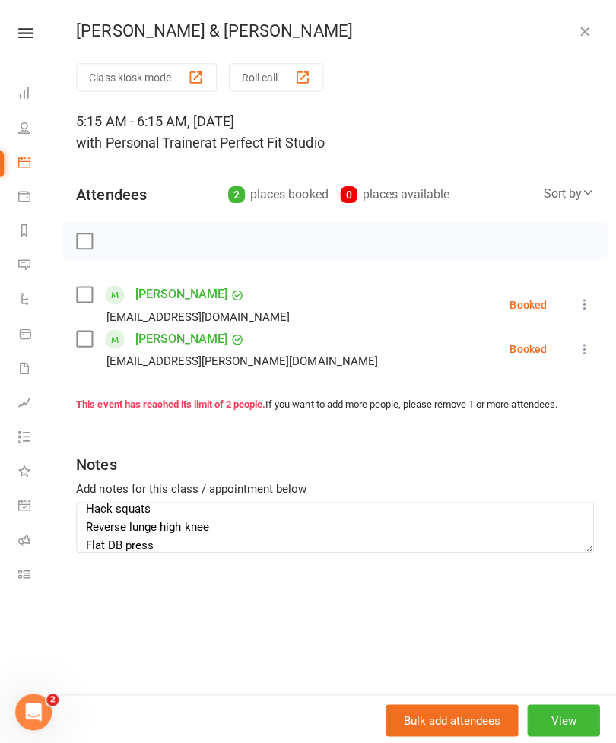
scroll to position [8, 0]
click at [586, 37] on icon "button" at bounding box center [582, 31] width 15 height 15
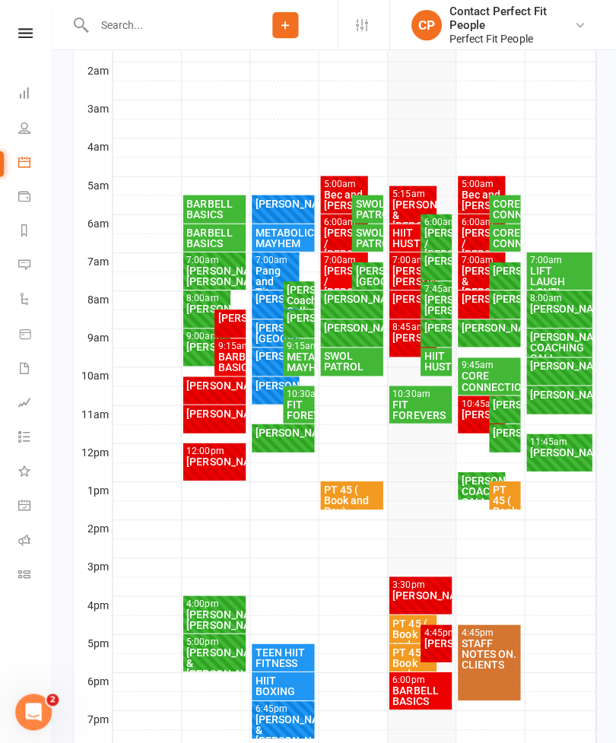
click at [396, 202] on div "[PERSON_NAME] & [PERSON_NAME]" at bounding box center [412, 215] width 42 height 32
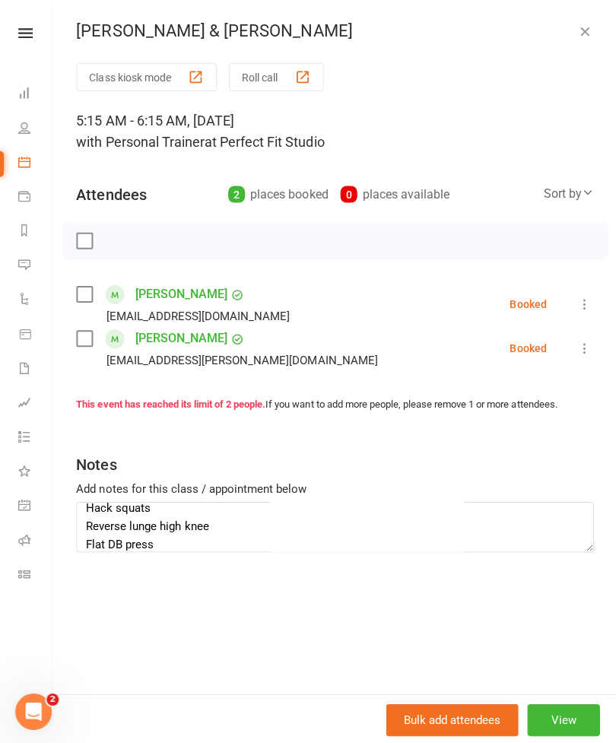
scroll to position [11, 0]
click at [585, 32] on icon "button" at bounding box center [582, 31] width 15 height 15
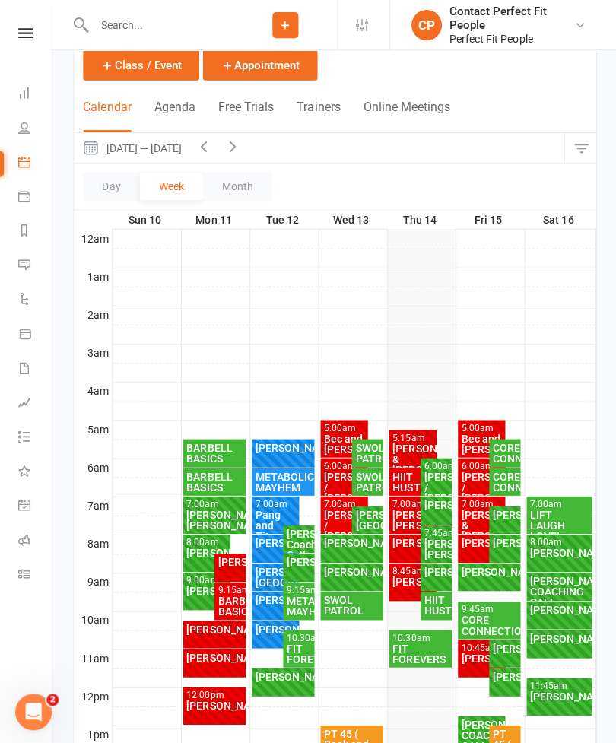
scroll to position [88, 0]
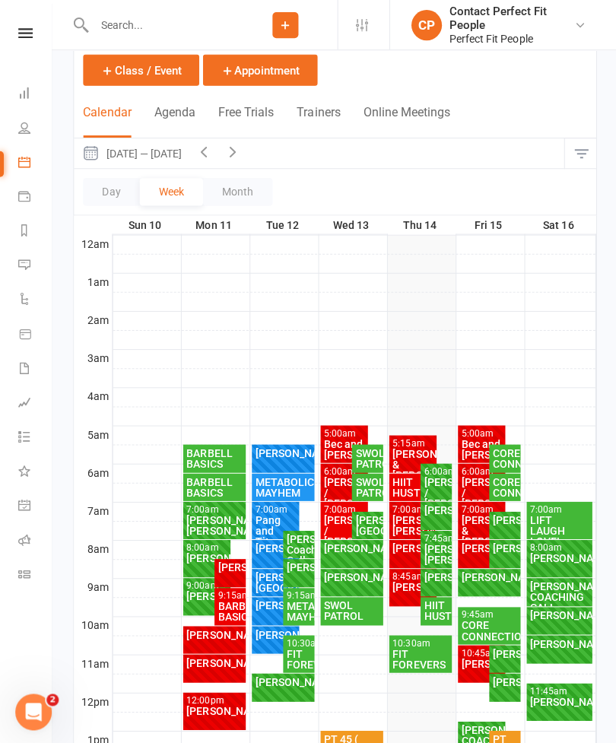
click at [211, 164] on button "button" at bounding box center [203, 153] width 29 height 30
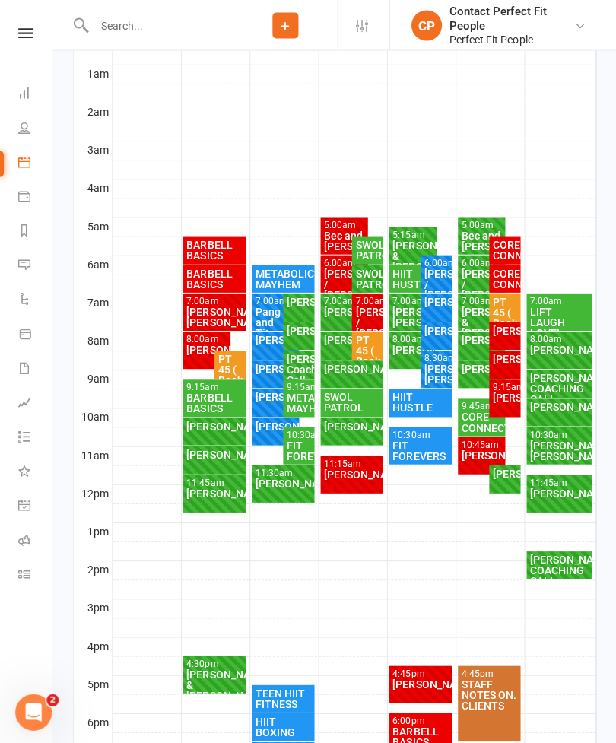
scroll to position [304, 0]
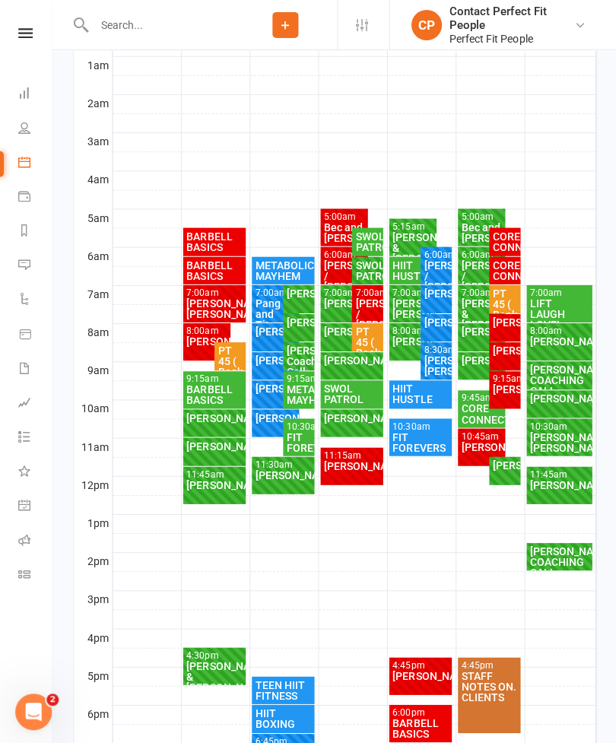
click at [366, 469] on div "[PERSON_NAME]" at bounding box center [351, 464] width 57 height 11
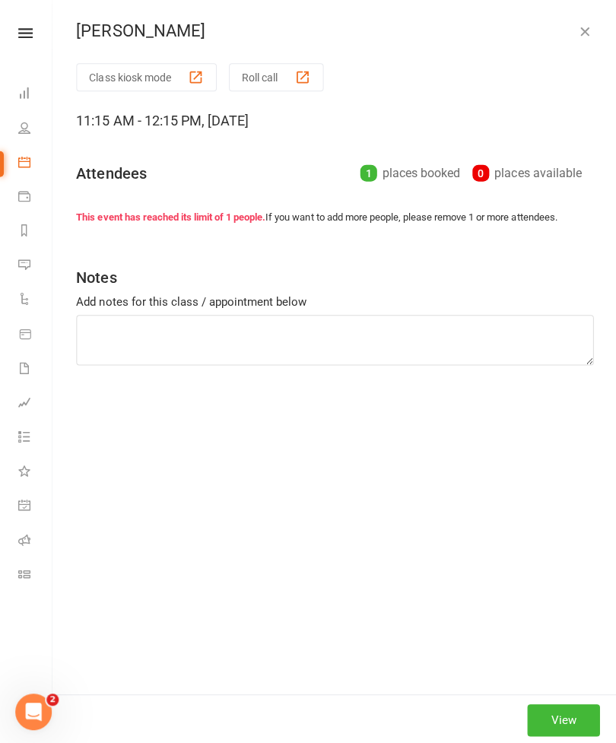
scroll to position [304, 0]
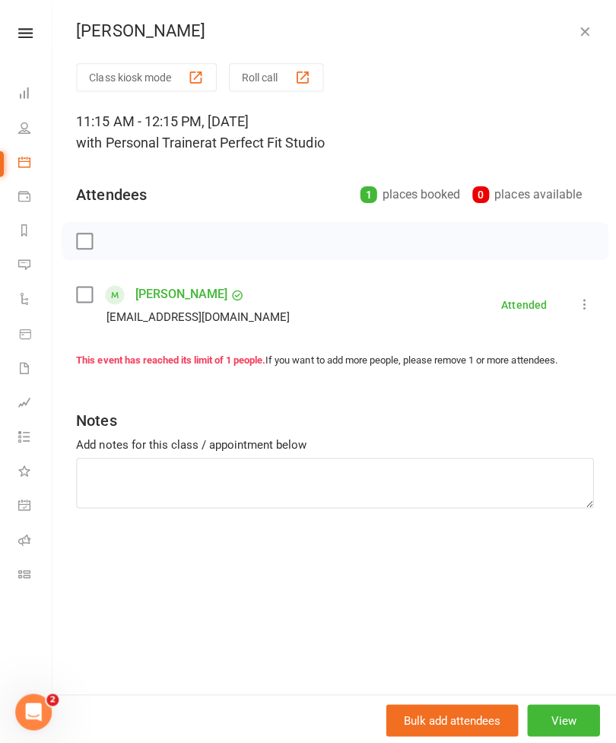
click at [587, 28] on icon "button" at bounding box center [582, 31] width 15 height 15
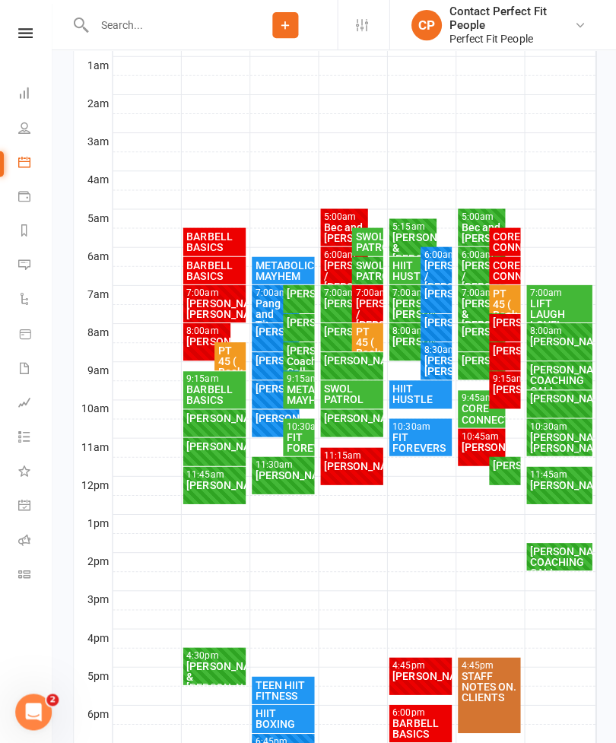
click at [428, 679] on div "[PERSON_NAME]" at bounding box center [419, 673] width 57 height 11
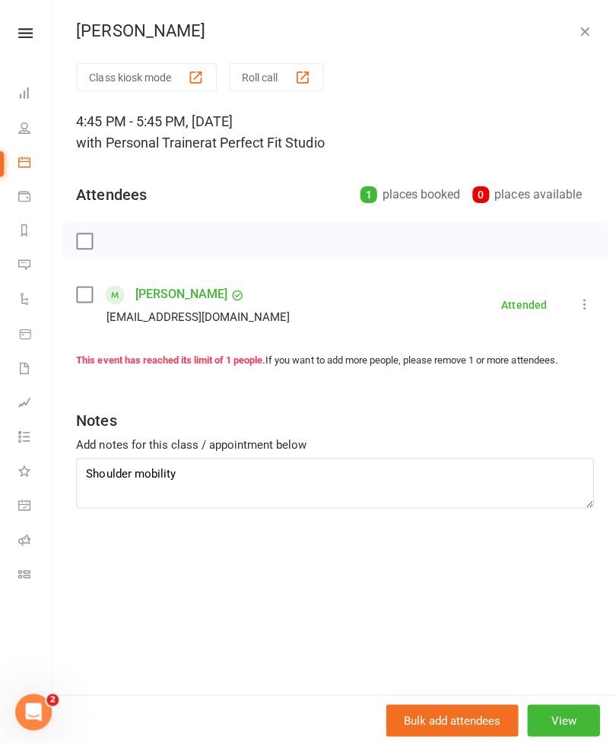
click at [590, 32] on icon "button" at bounding box center [582, 31] width 15 height 15
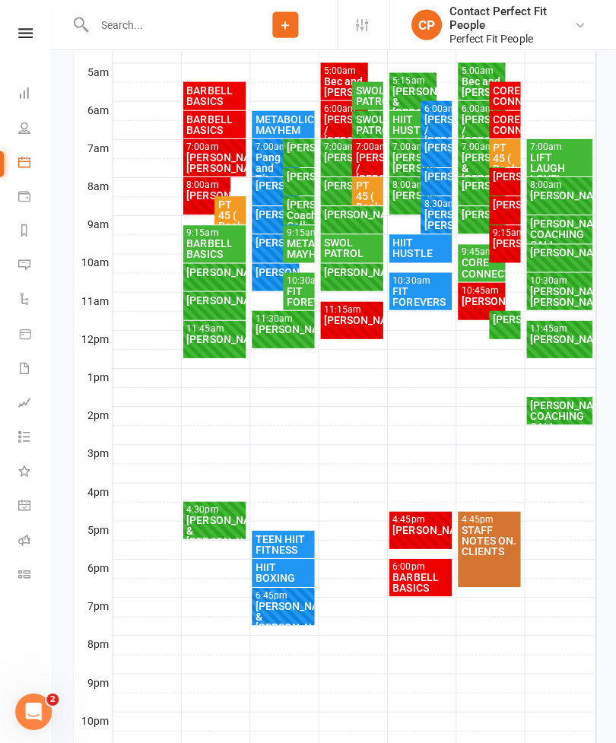
click at [415, 572] on div "BARBELL BASICS" at bounding box center [419, 581] width 57 height 21
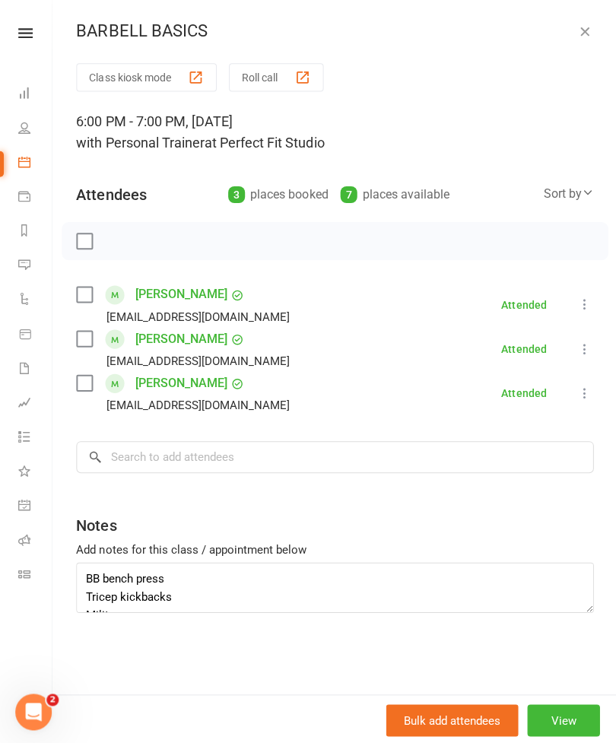
click at [584, 17] on div "BARBELL BASICS Class kiosk mode Roll call 6:00 PM - 7:00 PM, [DATE] with Person…" at bounding box center [334, 371] width 564 height 743
click at [588, 34] on icon "button" at bounding box center [582, 31] width 15 height 15
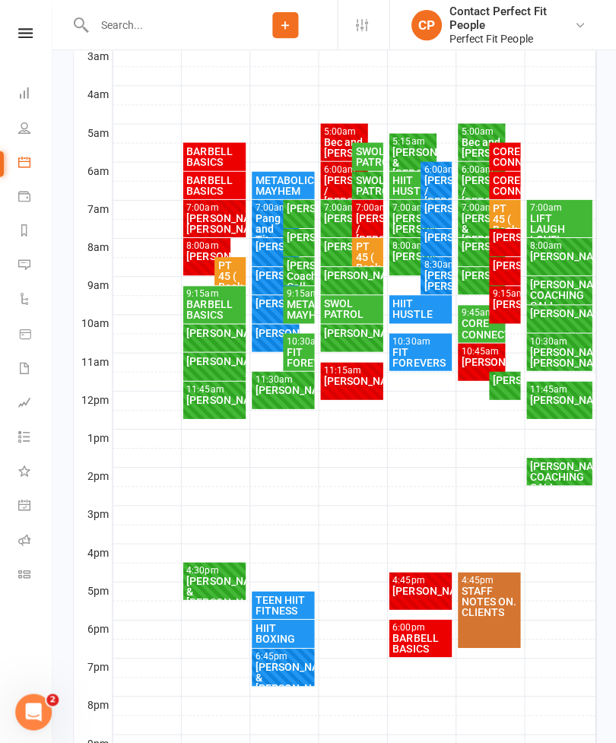
scroll to position [161, 0]
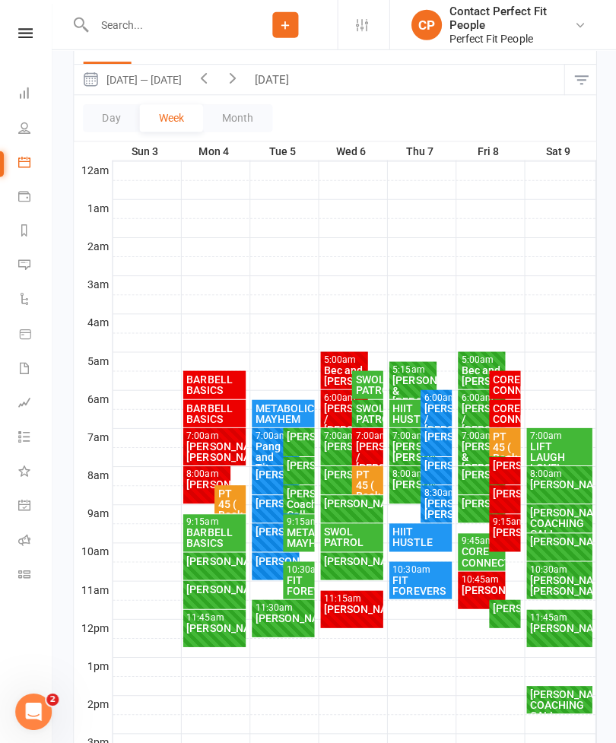
click at [253, 90] on button "[DATE]" at bounding box center [272, 80] width 53 height 30
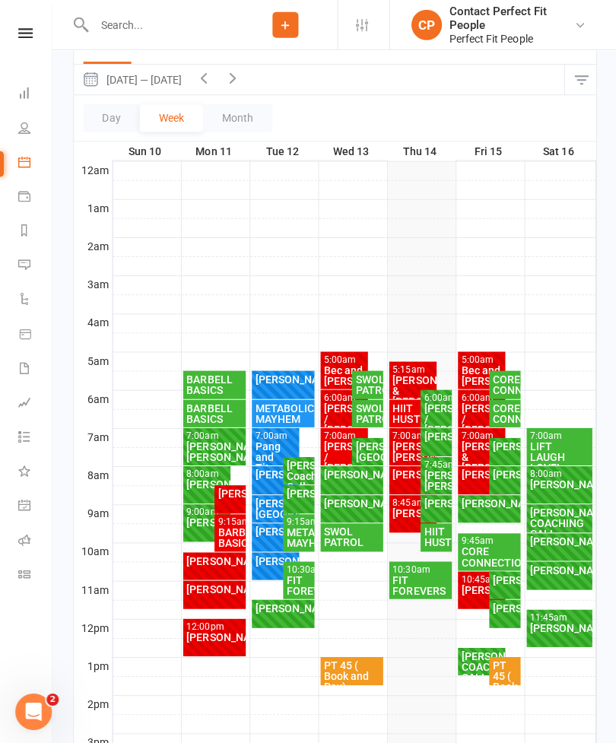
click at [412, 387] on div "[PERSON_NAME] & [PERSON_NAME]" at bounding box center [412, 390] width 42 height 32
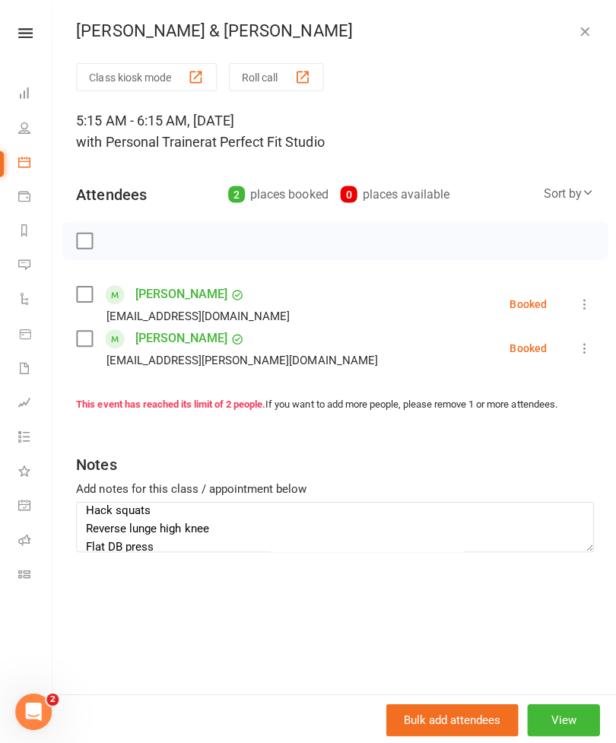
scroll to position [9, 0]
click at [582, 38] on icon "button" at bounding box center [582, 31] width 15 height 15
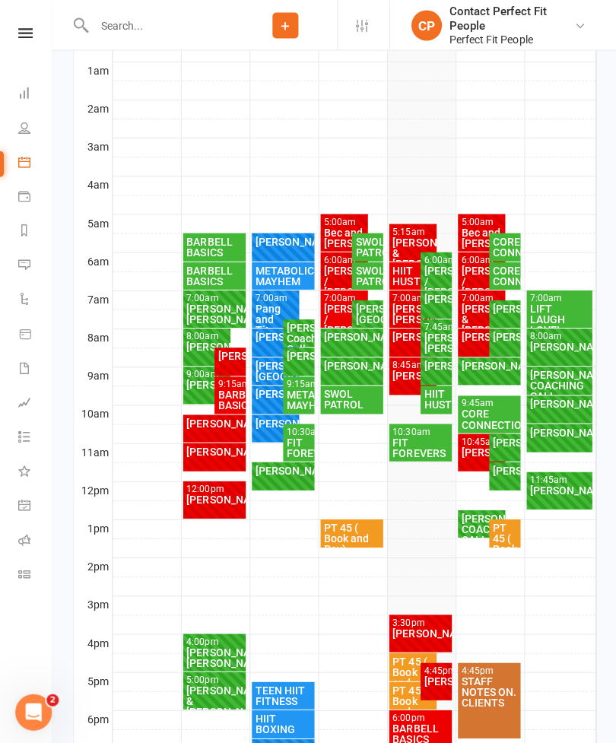
scroll to position [296, 0]
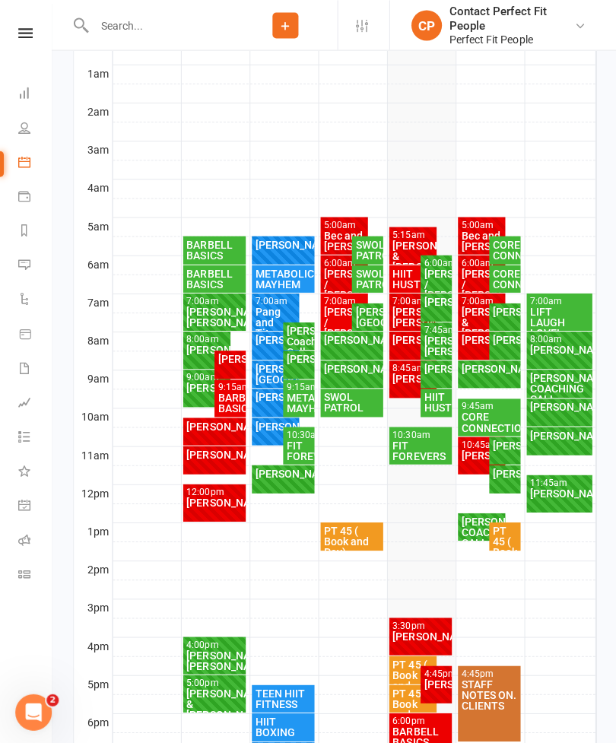
click at [416, 239] on div "[PERSON_NAME] & [PERSON_NAME]" at bounding box center [412, 255] width 42 height 32
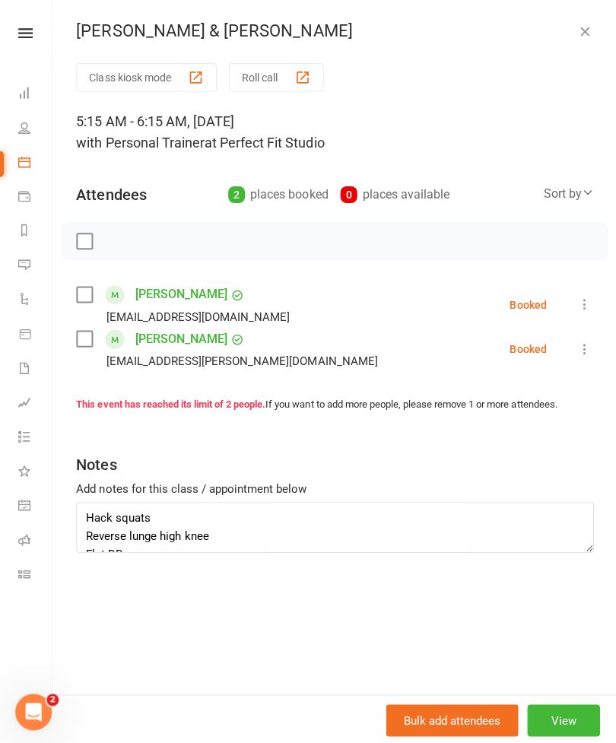
click at [76, 237] on label at bounding box center [83, 240] width 15 height 15
click at [119, 240] on icon "button" at bounding box center [118, 240] width 17 height 17
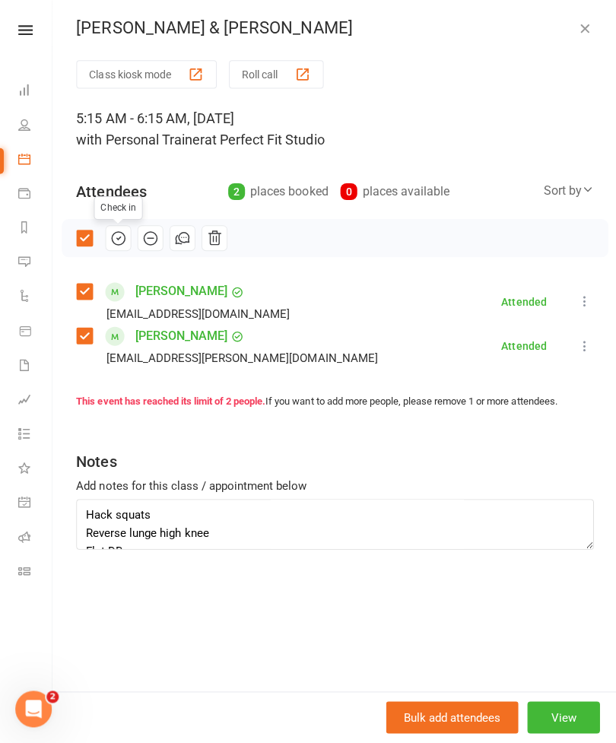
click at [591, 18] on div "[PERSON_NAME] & [PERSON_NAME] Class kiosk mode Roll call 5:15 AM - 6:15 AM, [DA…" at bounding box center [334, 371] width 564 height 743
click at [584, 24] on icon "button" at bounding box center [582, 31] width 15 height 15
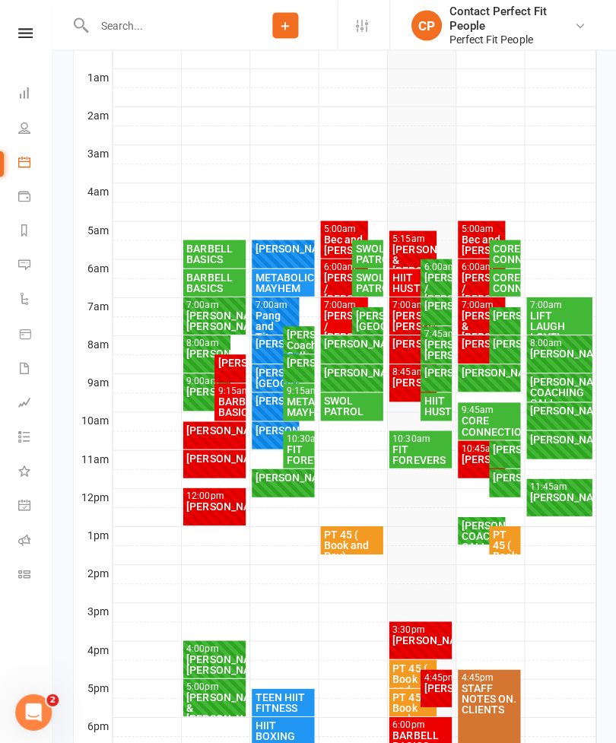
scroll to position [291, 0]
